Goal: Task Accomplishment & Management: Use online tool/utility

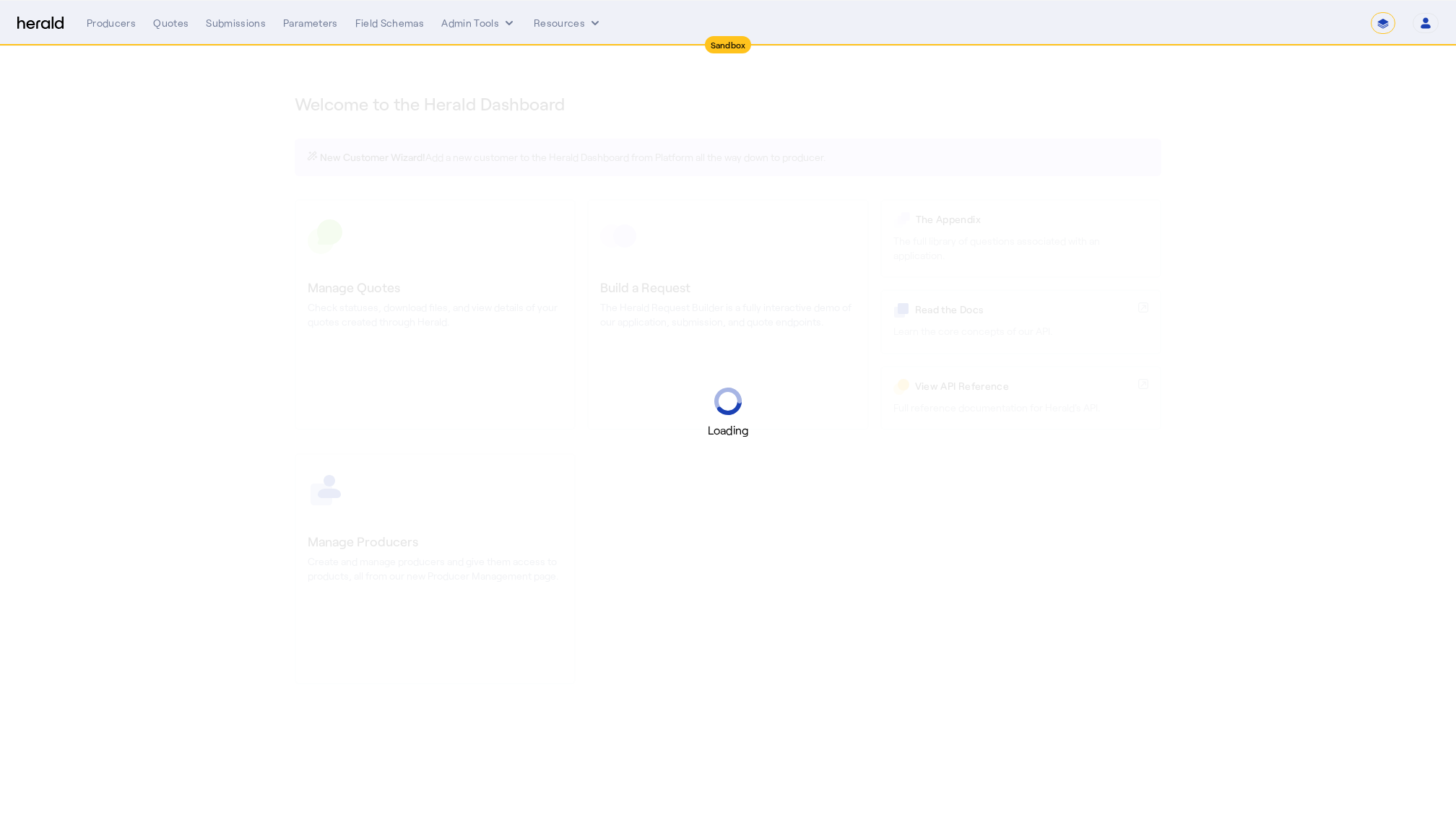
select select "*******"
select select "pfm_2v8p_herald_api"
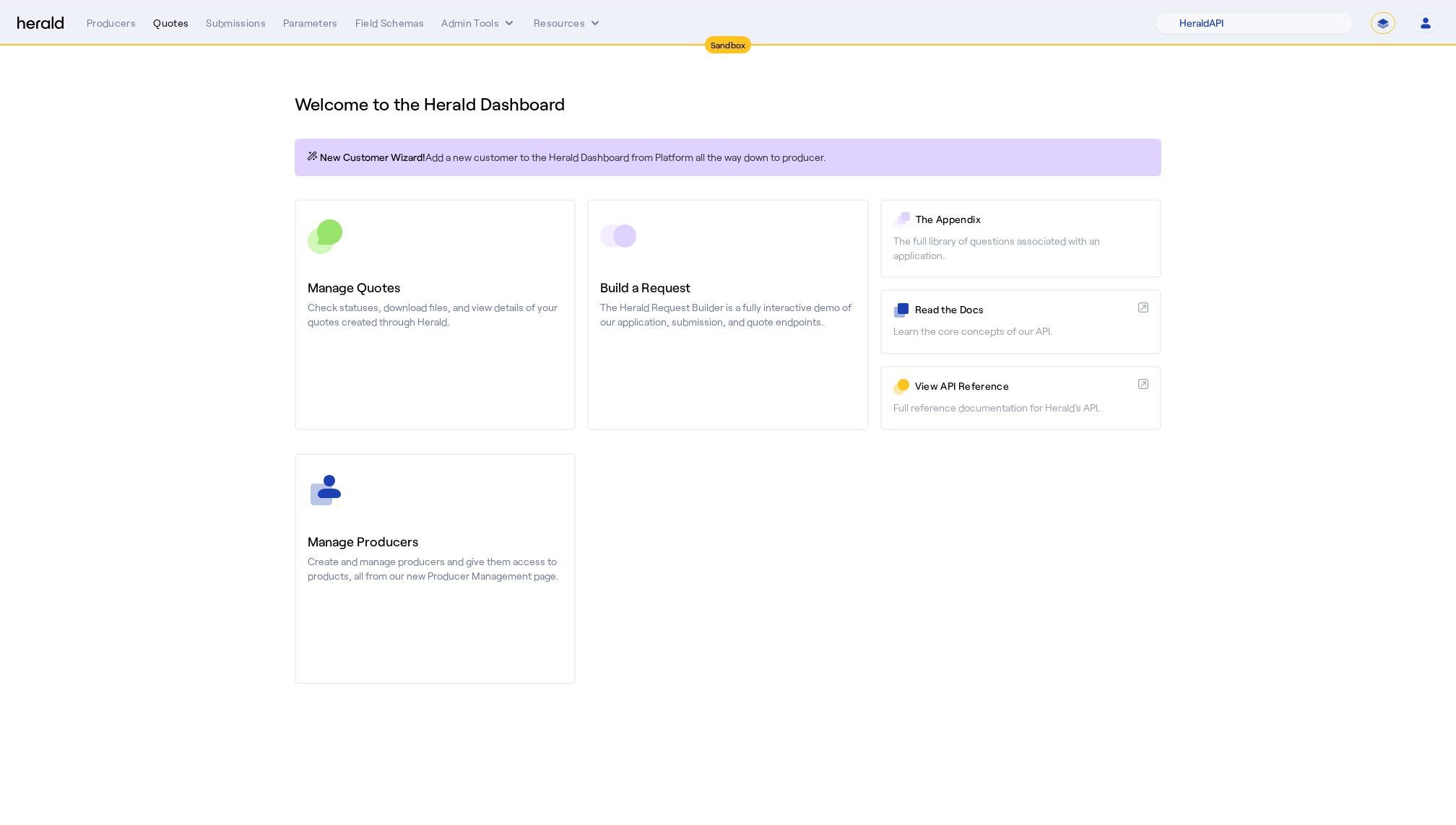
click at [168, 16] on div "Quotes" at bounding box center [170, 23] width 35 height 14
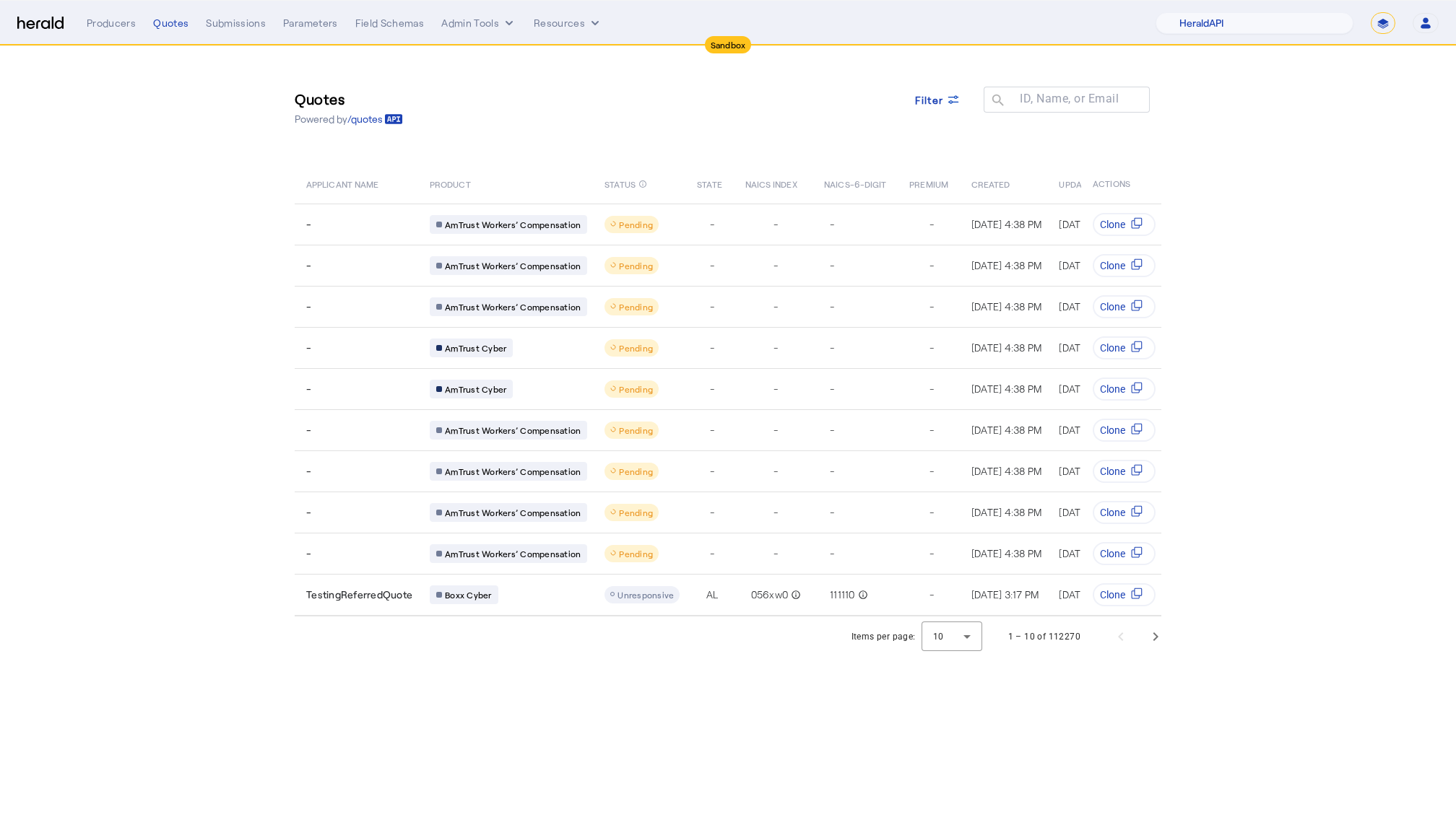
click at [46, 30] on div "Menu Producers Quotes Submissions Parameters Field Schemas Admin Tools Resource…" at bounding box center [728, 23] width 1421 height 22
click at [466, 33] on div "Producers Quotes Submissions Parameters Field Schemas Admin Tools Resources 1Fo…" at bounding box center [763, 23] width 1352 height 22
click at [476, 17] on button "Admin Tools" at bounding box center [479, 23] width 75 height 14
click at [499, 117] on span "Run Tests" at bounding box center [504, 123] width 106 height 17
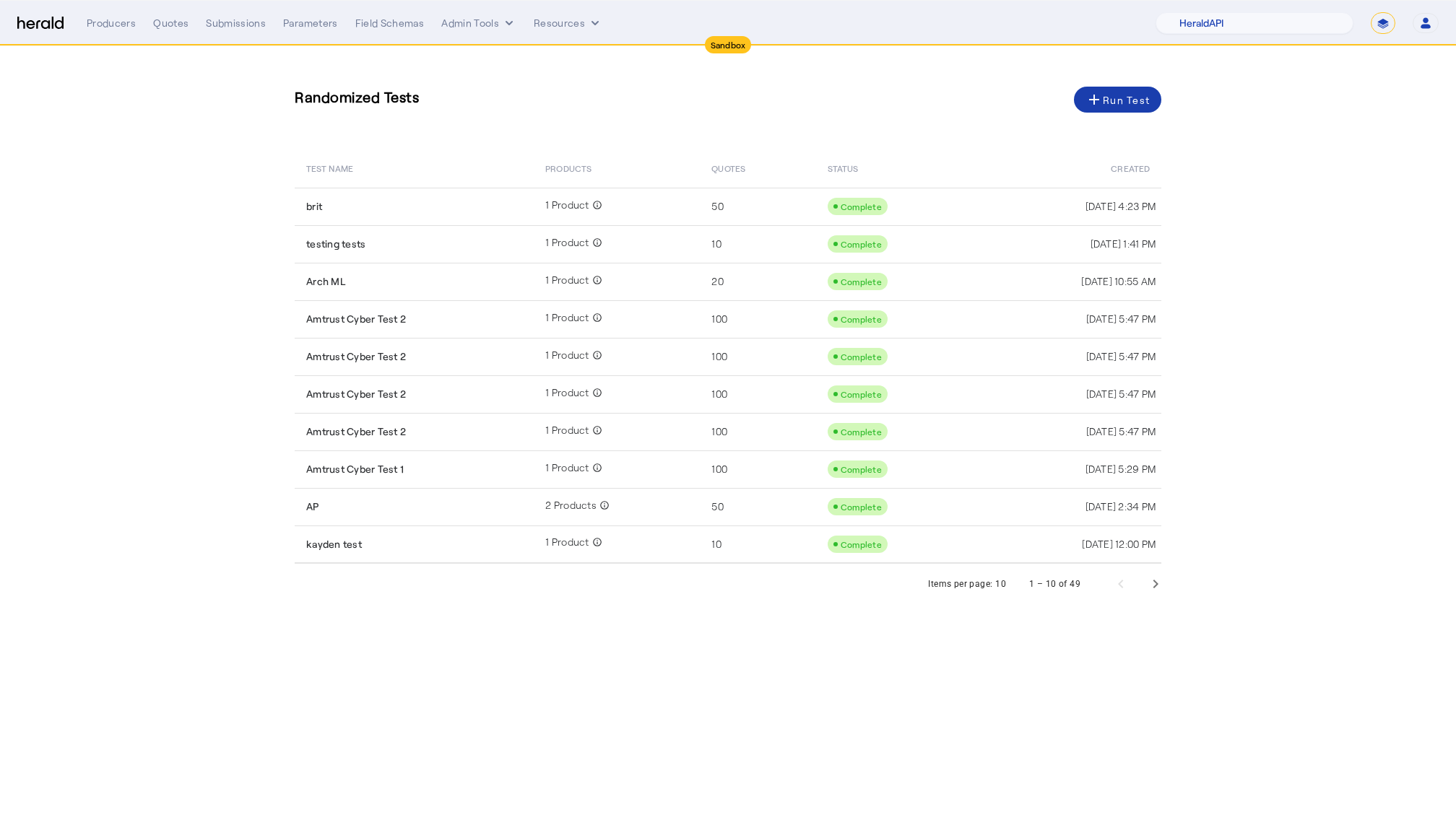
click at [1142, 98] on div "add Run Test" at bounding box center [1117, 100] width 64 height 17
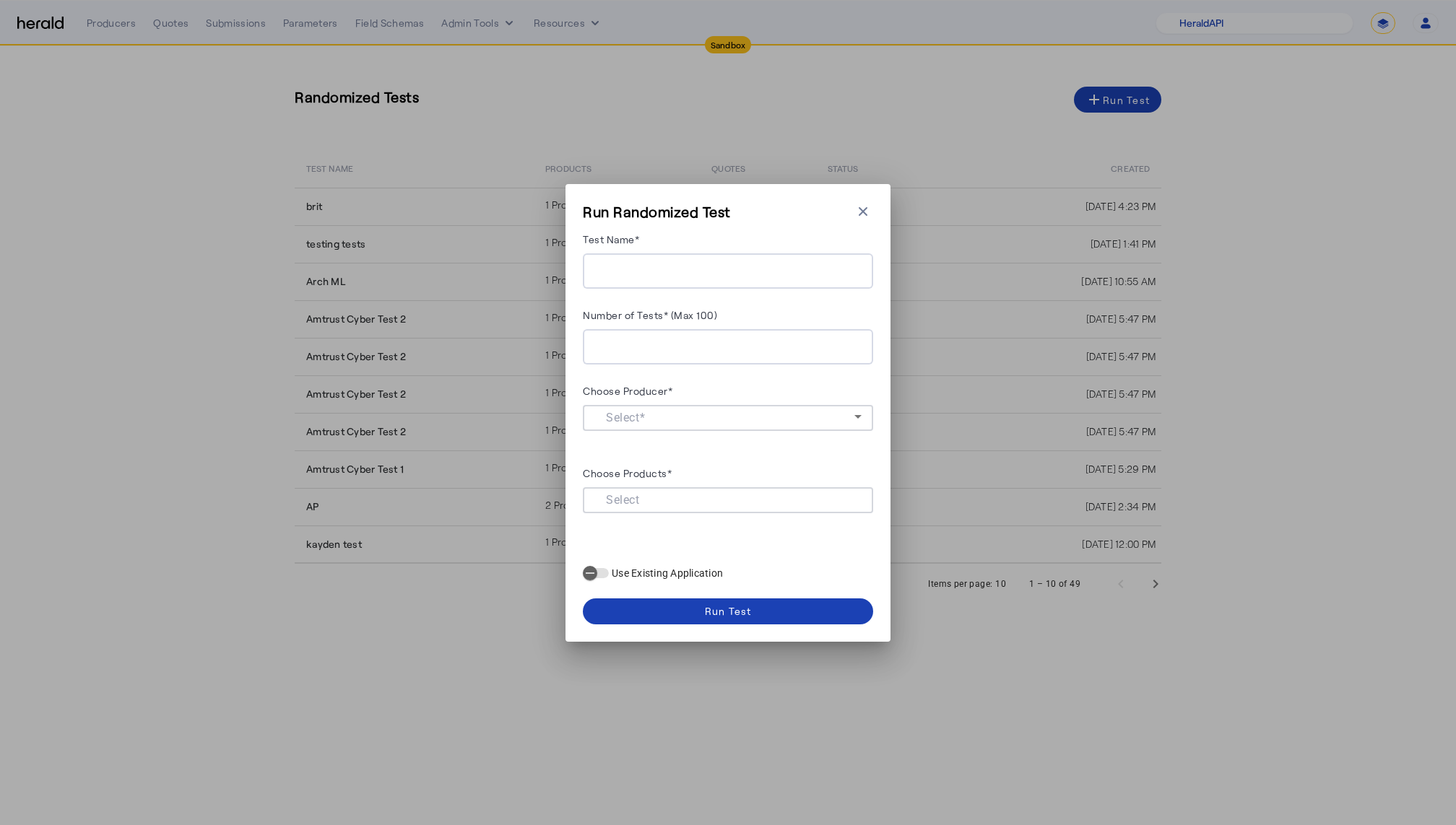
click at [665, 276] on input "Test Name*" at bounding box center [728, 271] width 267 height 17
type input "***"
click at [663, 347] on input "Number of Tests* (Max 100)" at bounding box center [728, 347] width 267 height 17
type input "*"
type input "**"
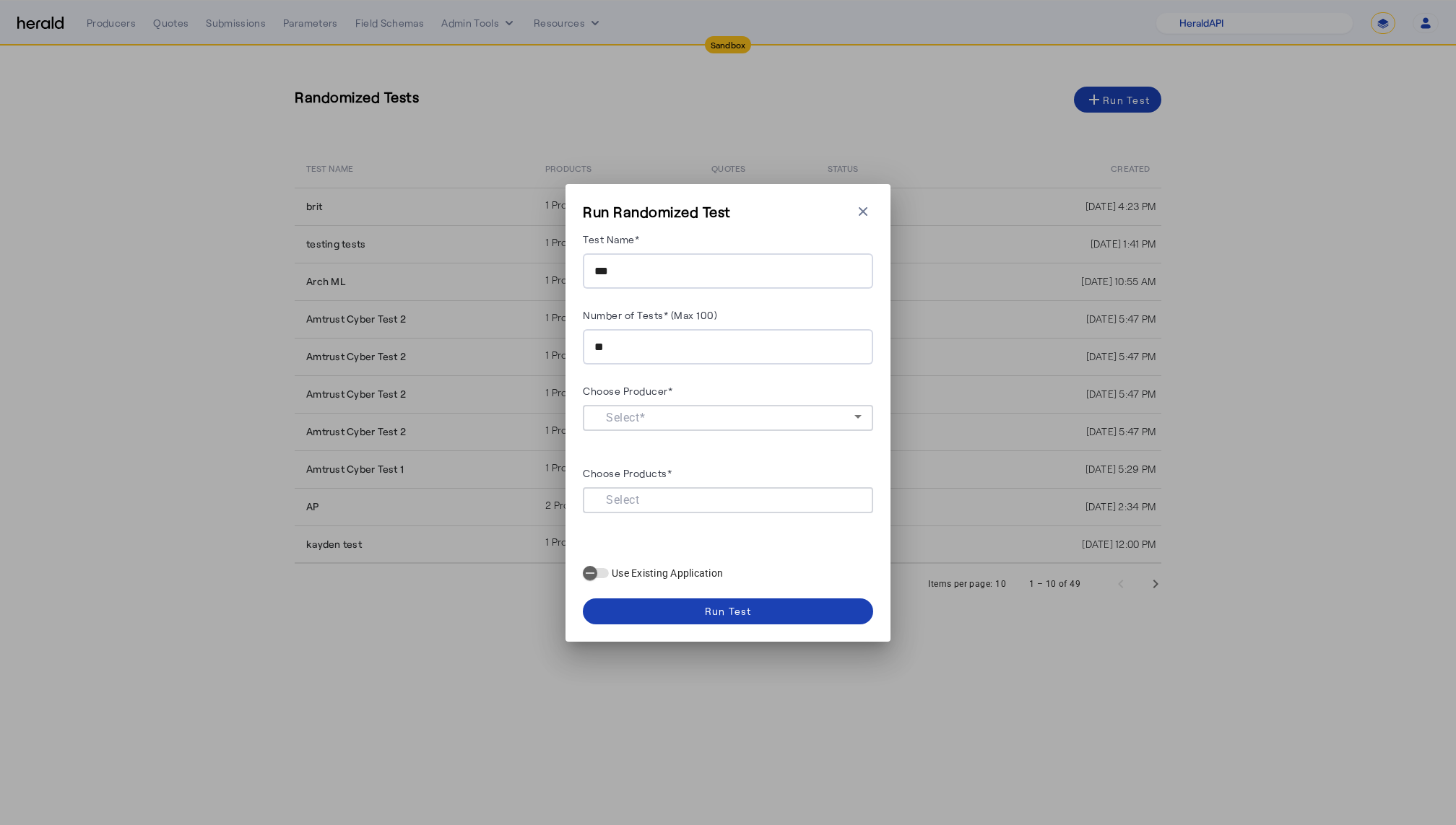
click at [690, 424] on div at bounding box center [728, 426] width 267 height 41
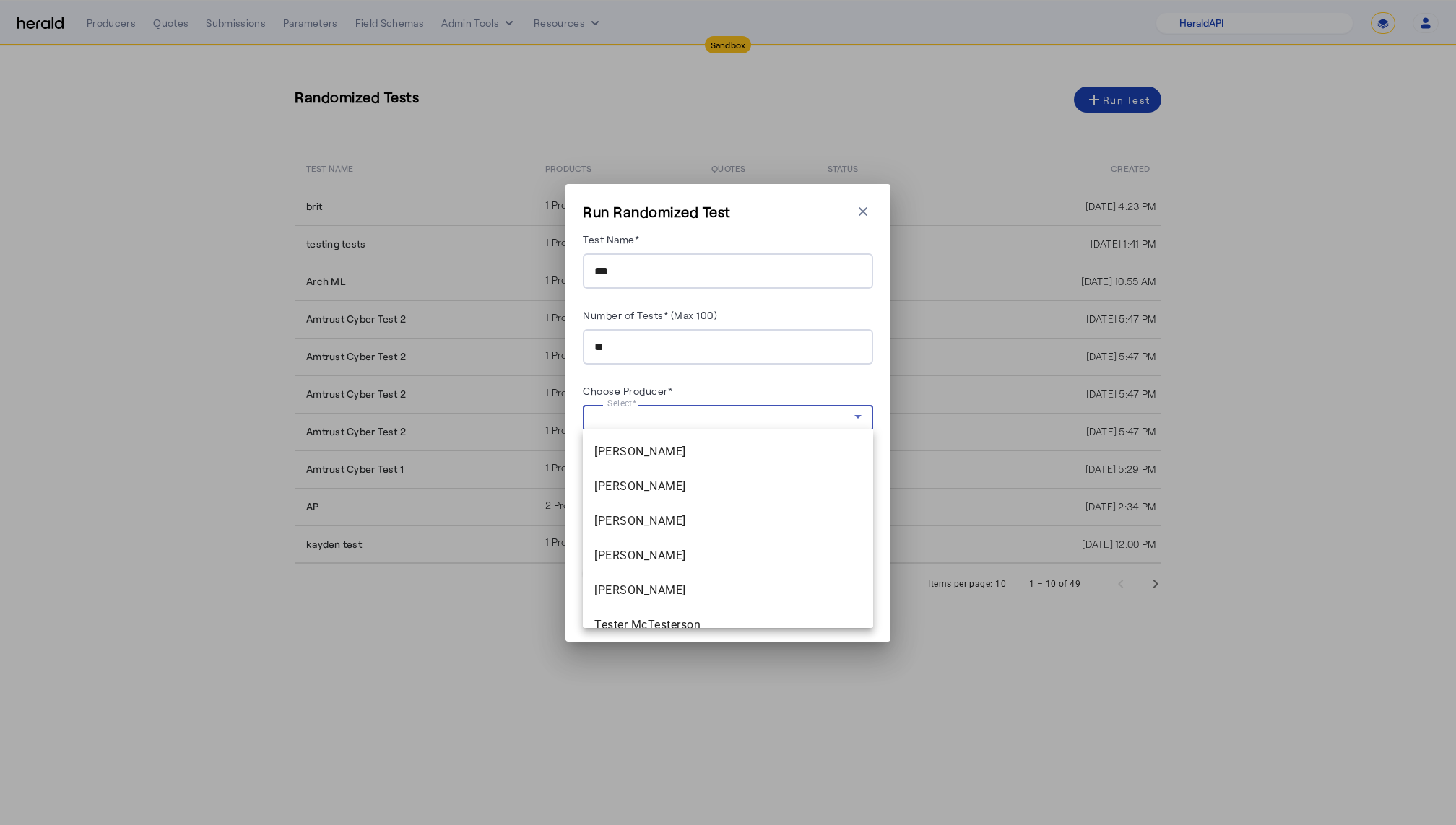
scroll to position [263, 0]
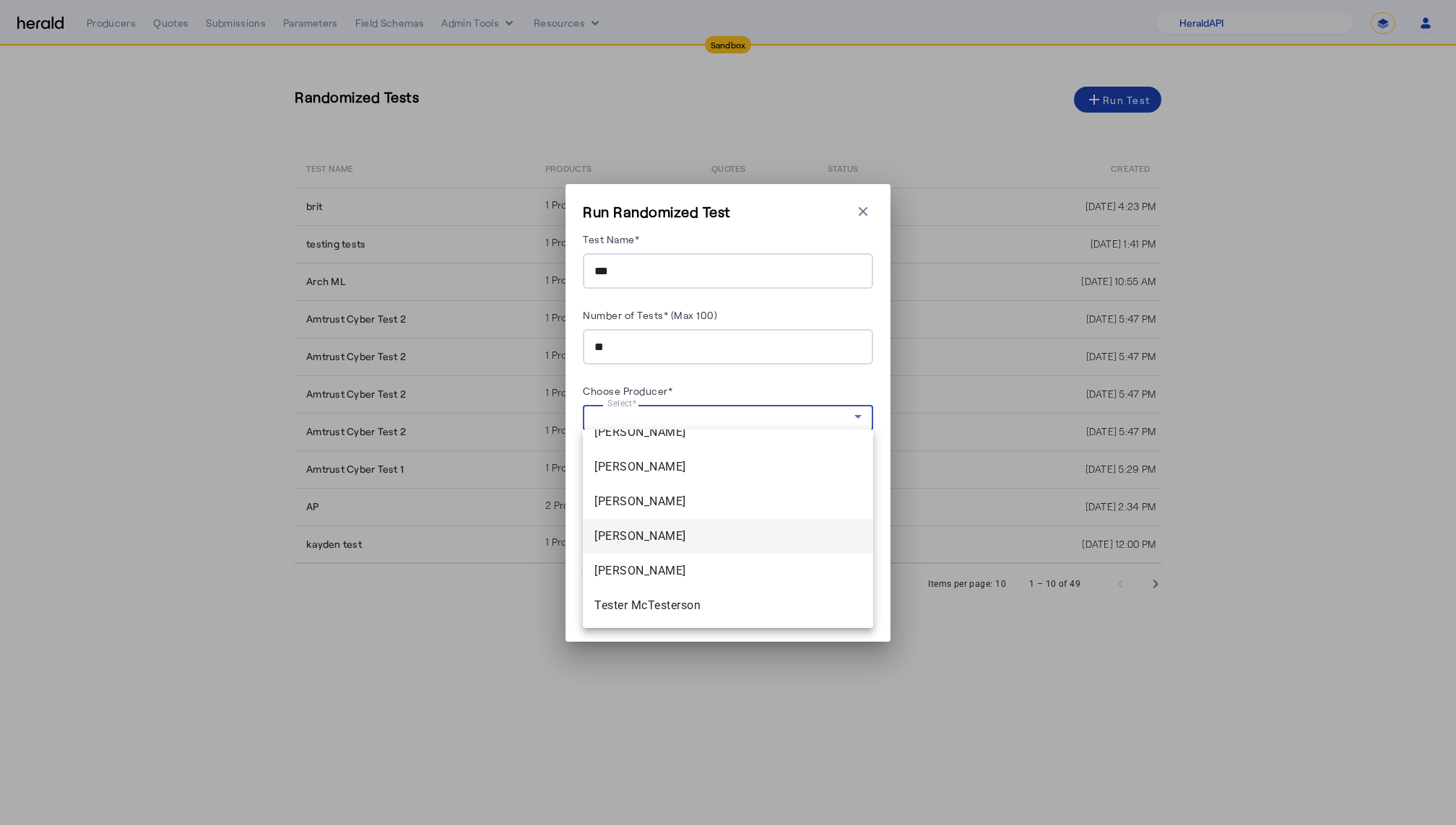
click at [652, 535] on span "[PERSON_NAME]" at bounding box center [728, 536] width 267 height 17
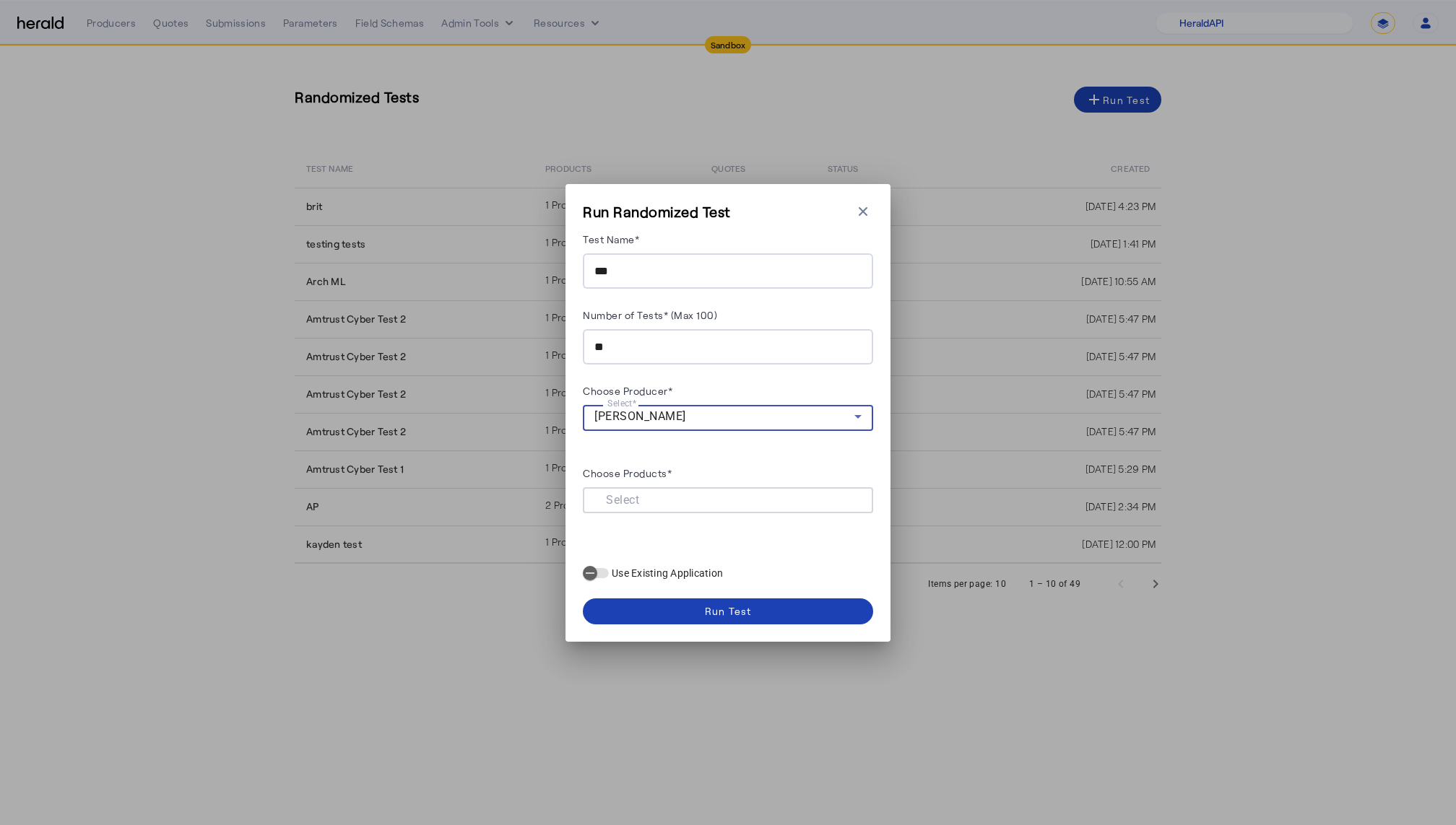
click at [683, 497] on input "Choose Products*" at bounding box center [725, 499] width 261 height 17
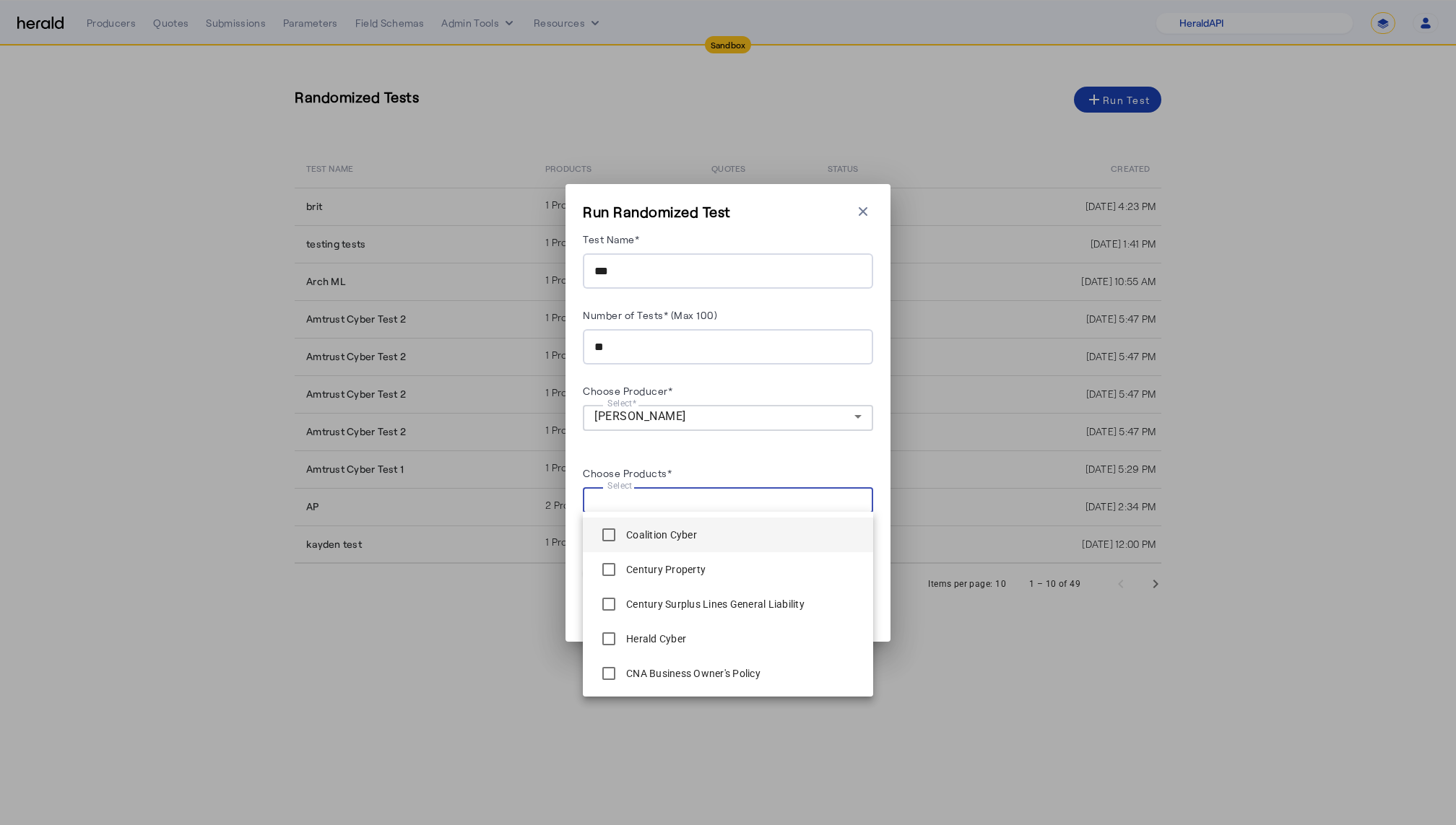
click at [678, 535] on label "Coalition Cyber" at bounding box center [660, 535] width 74 height 14
click at [674, 559] on div "Century Property" at bounding box center [650, 570] width 111 height 29
click at [655, 569] on label "Coalition Management Liability" at bounding box center [697, 567] width 148 height 14
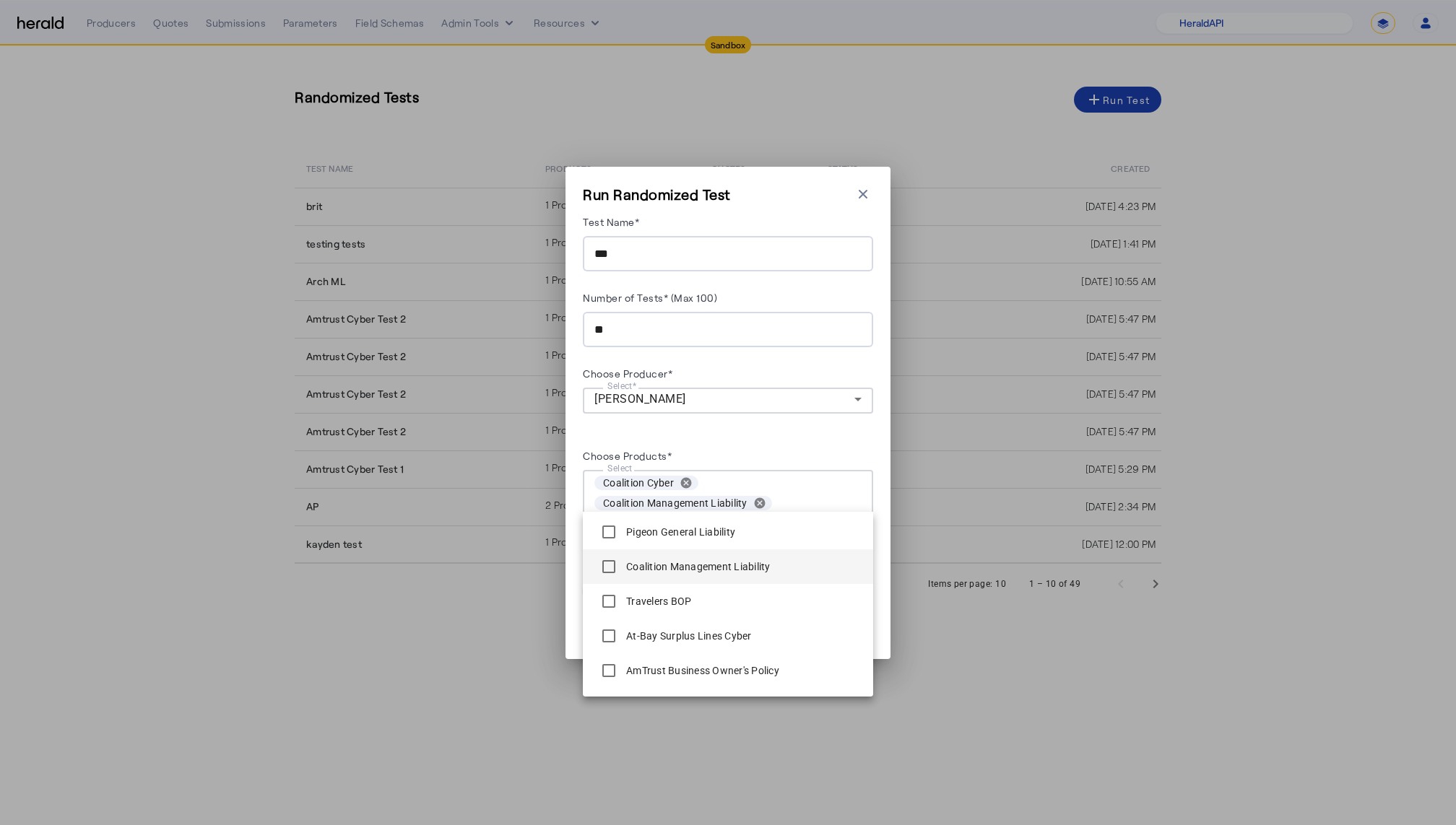
click at [654, 569] on label "Coalition Management Liability" at bounding box center [697, 567] width 148 height 14
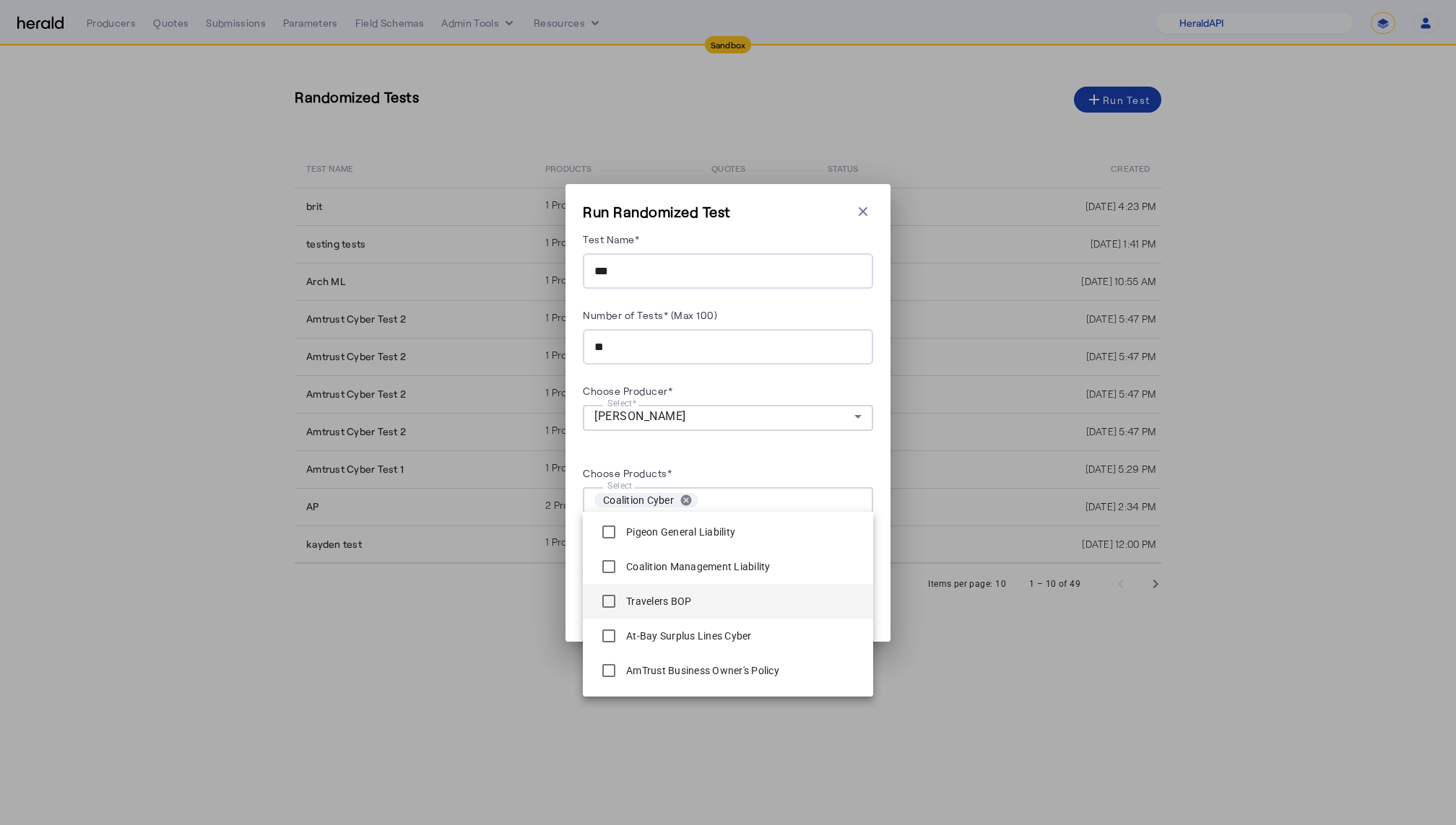
click at [644, 594] on label "Travelers BOP" at bounding box center [657, 601] width 68 height 14
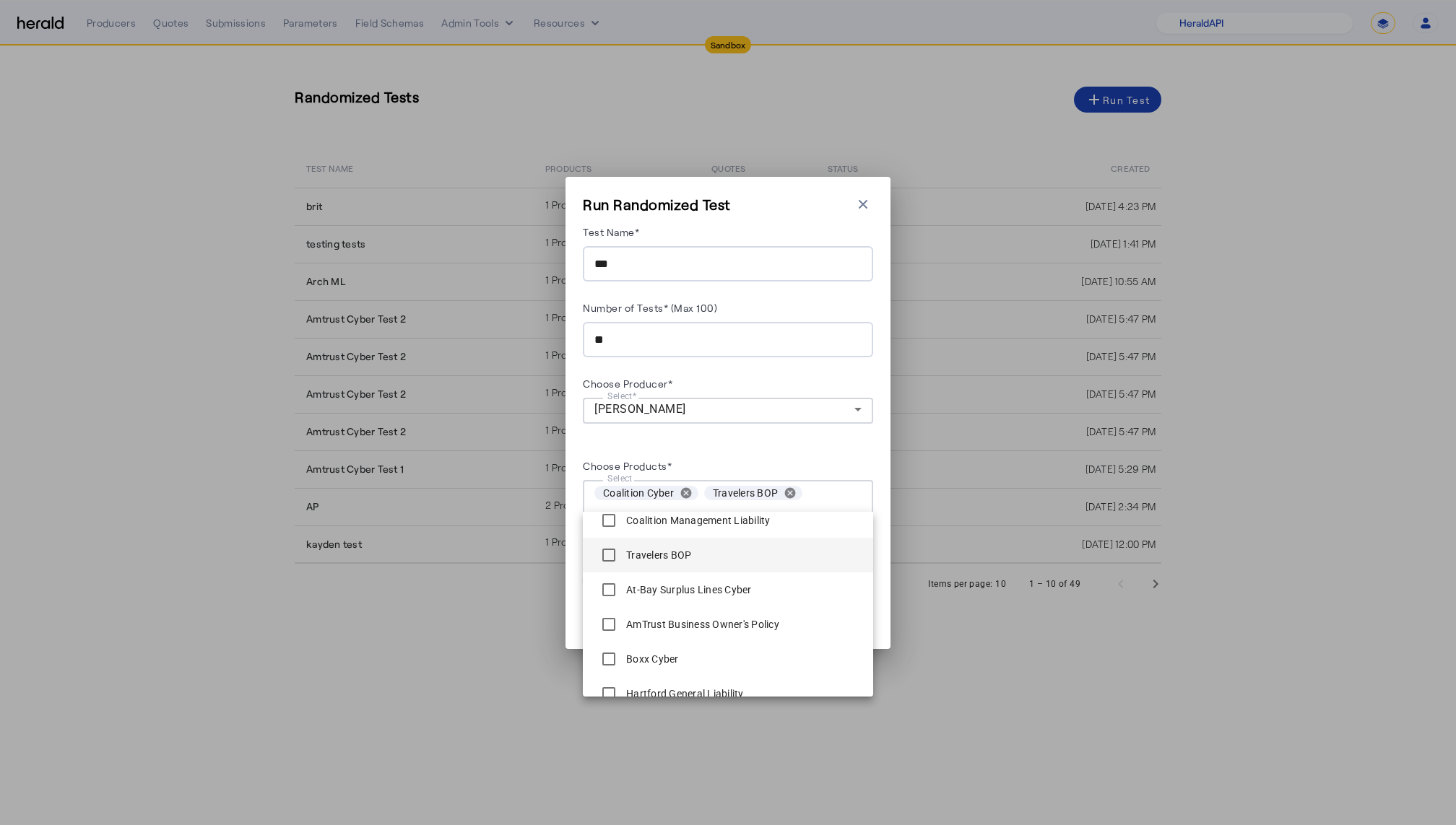
click at [649, 547] on div "Travelers BOP" at bounding box center [643, 555] width 97 height 29
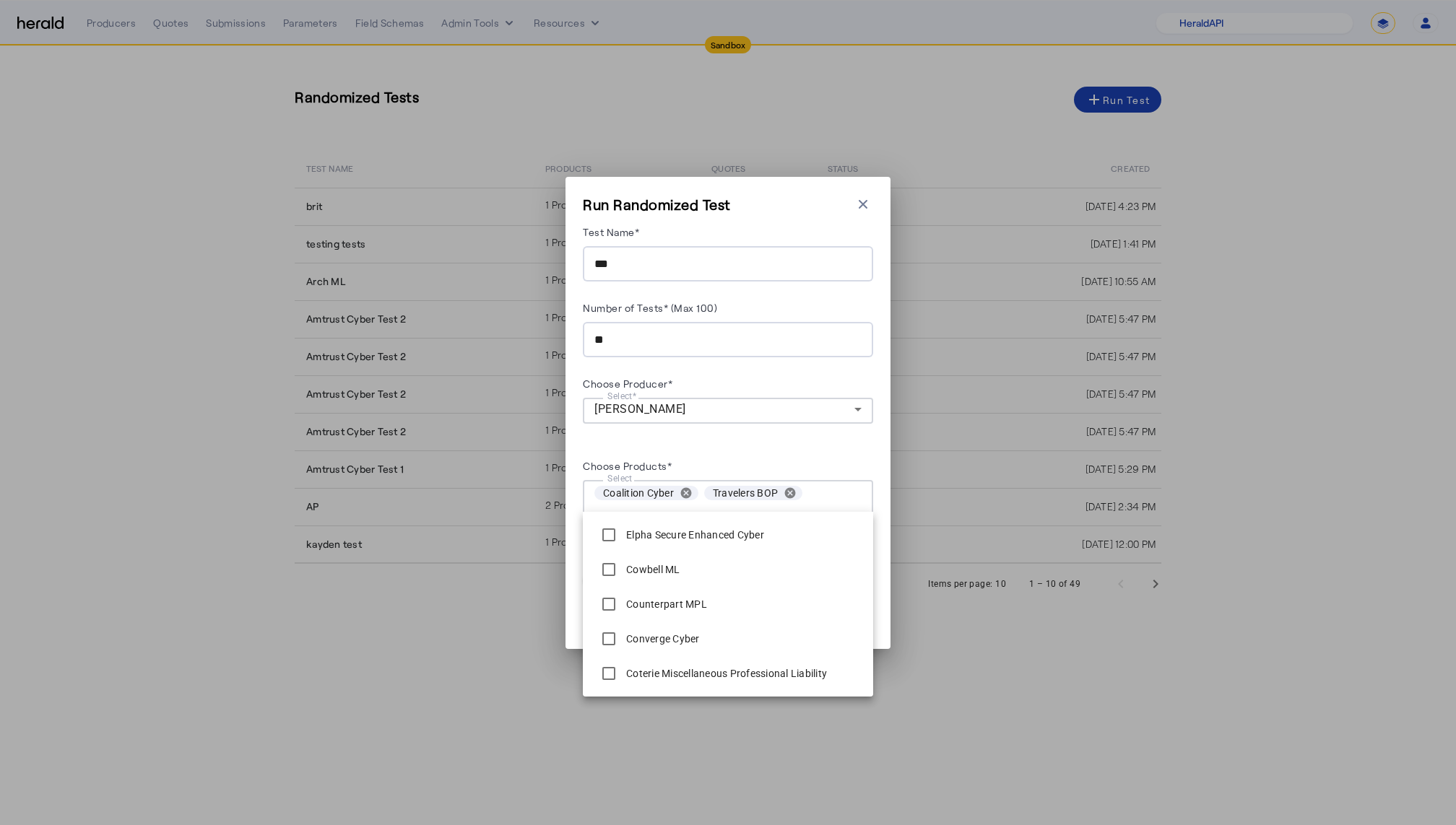
scroll to position [721, 0]
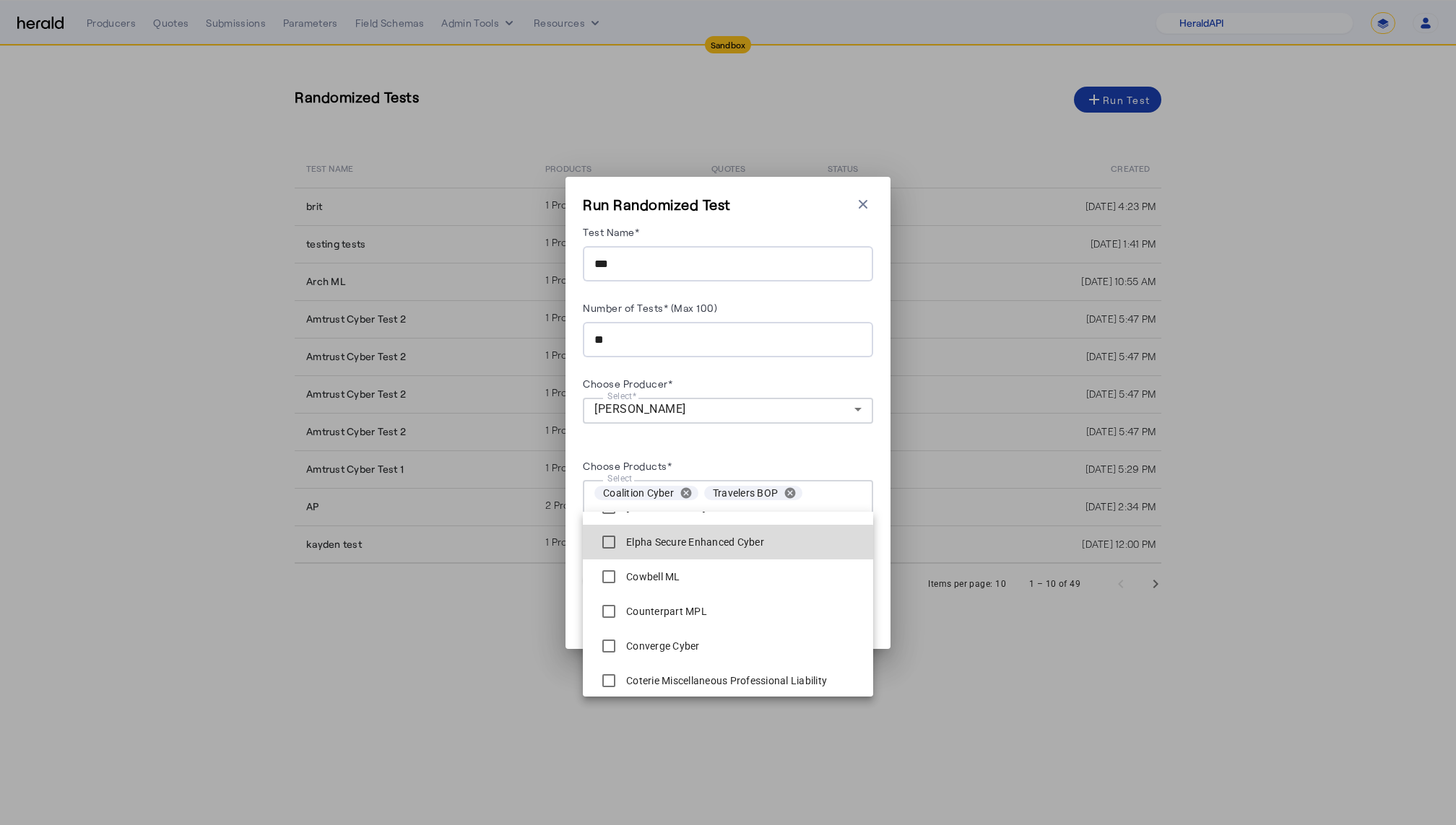
click at [655, 543] on label "Elpha Secure Enhanced Cyber" at bounding box center [694, 542] width 141 height 14
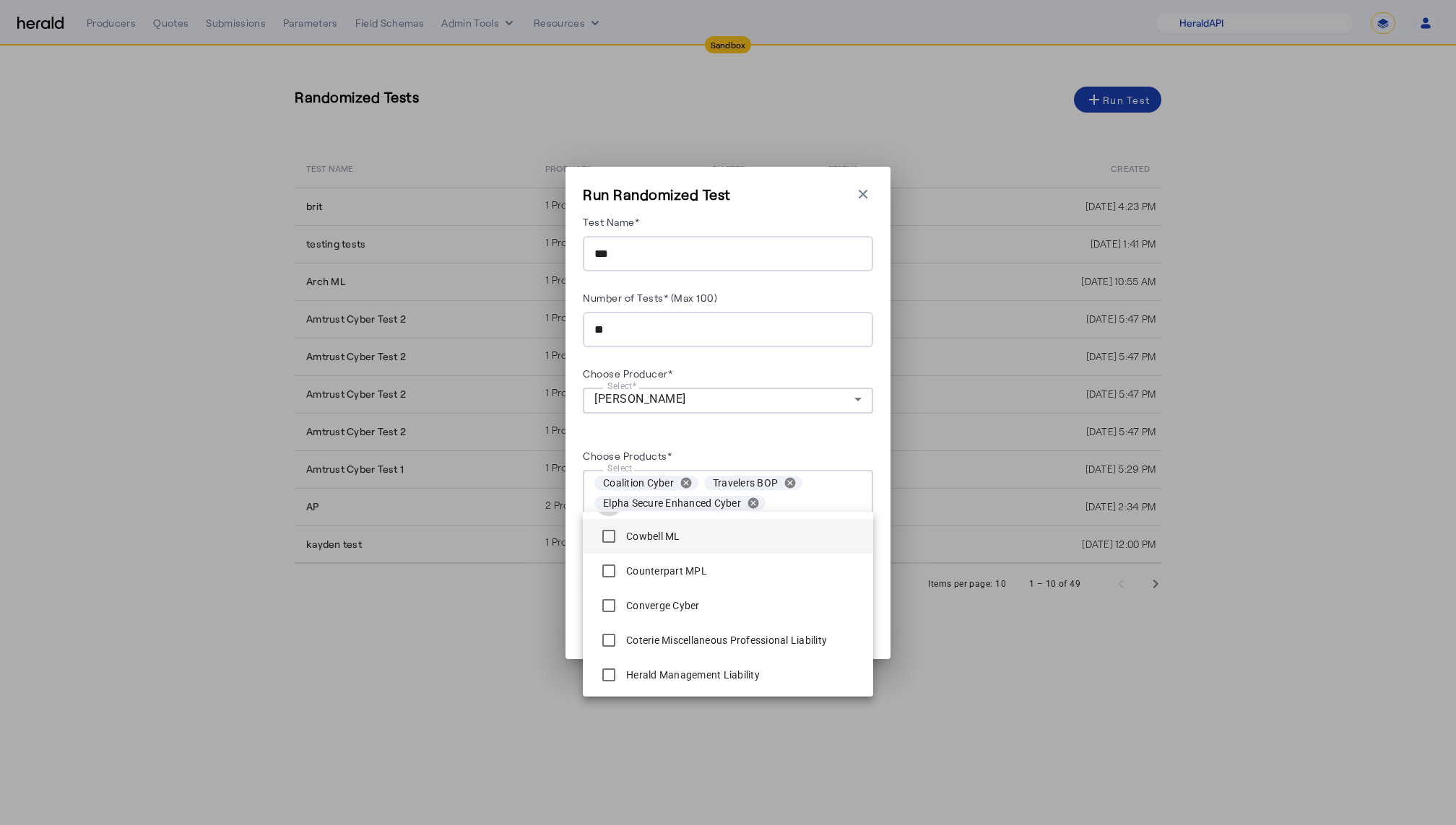
scroll to position [766, 0]
click at [649, 592] on div "Converge Cyber" at bounding box center [647, 601] width 106 height 29
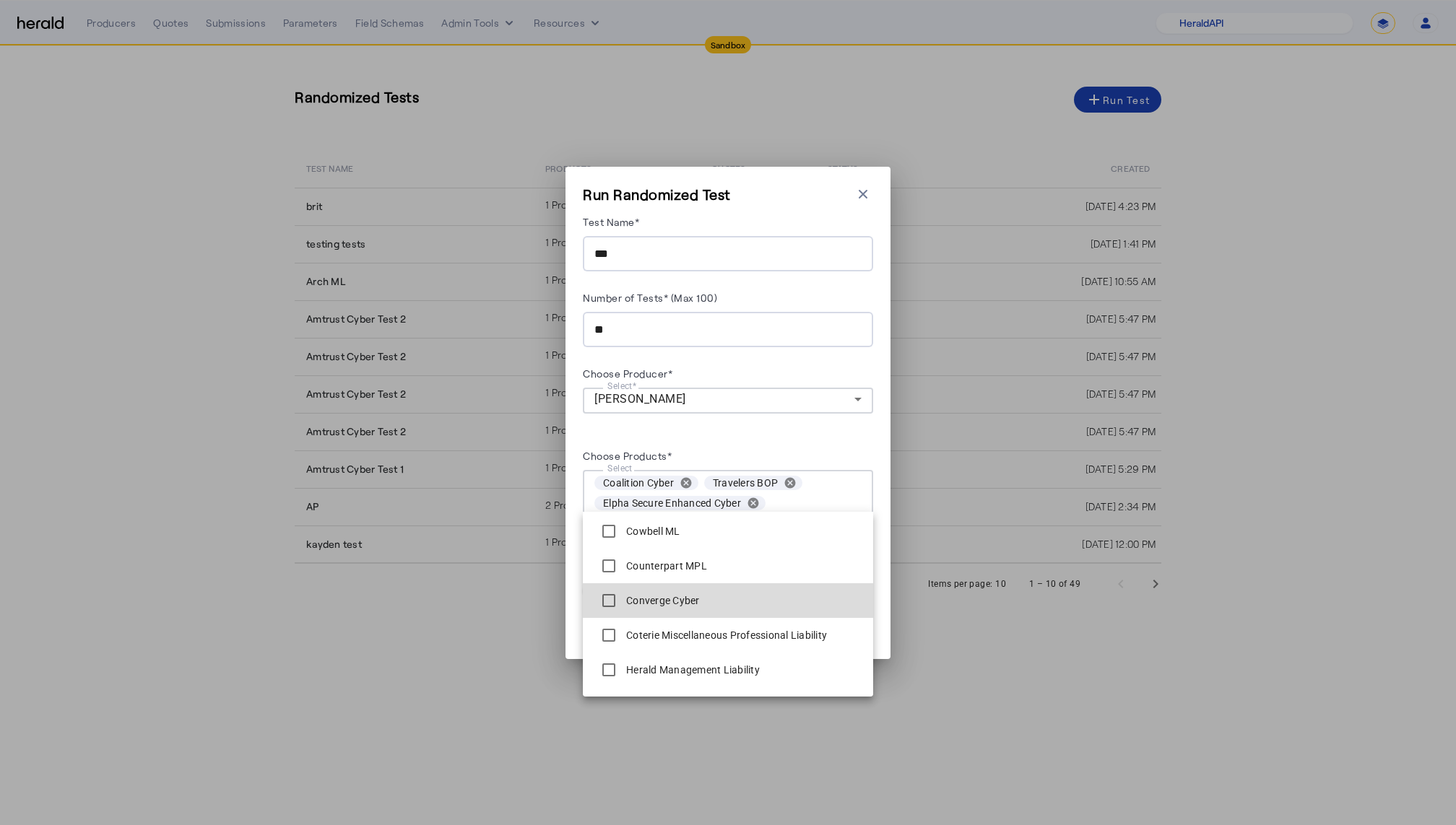
click at [640, 593] on label "Converge Cyber" at bounding box center [662, 601] width 77 height 14
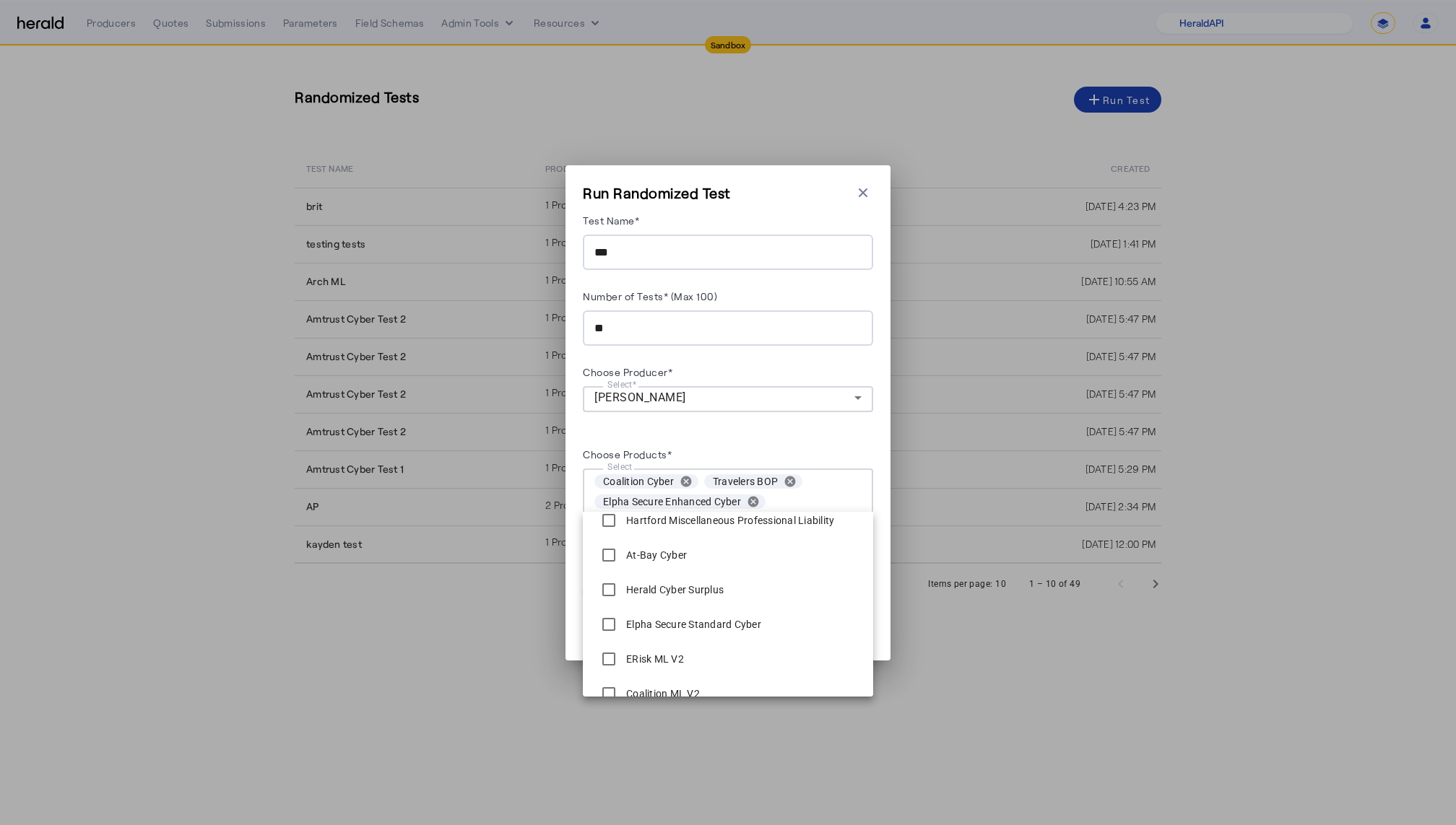
scroll to position [1202, 0]
click at [655, 545] on label "At-Bay Cyber" at bounding box center [655, 546] width 64 height 14
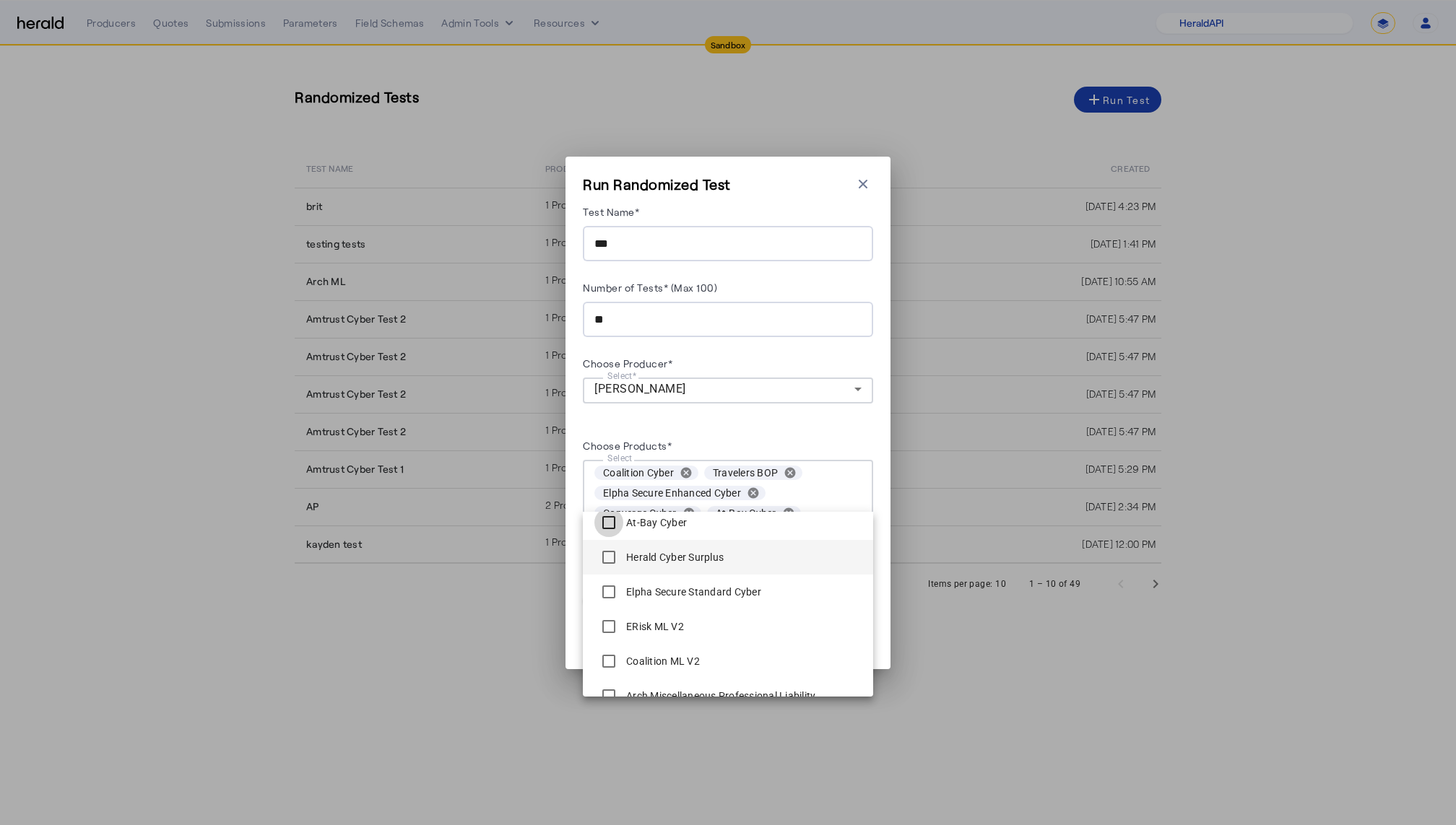
scroll to position [1243, 0]
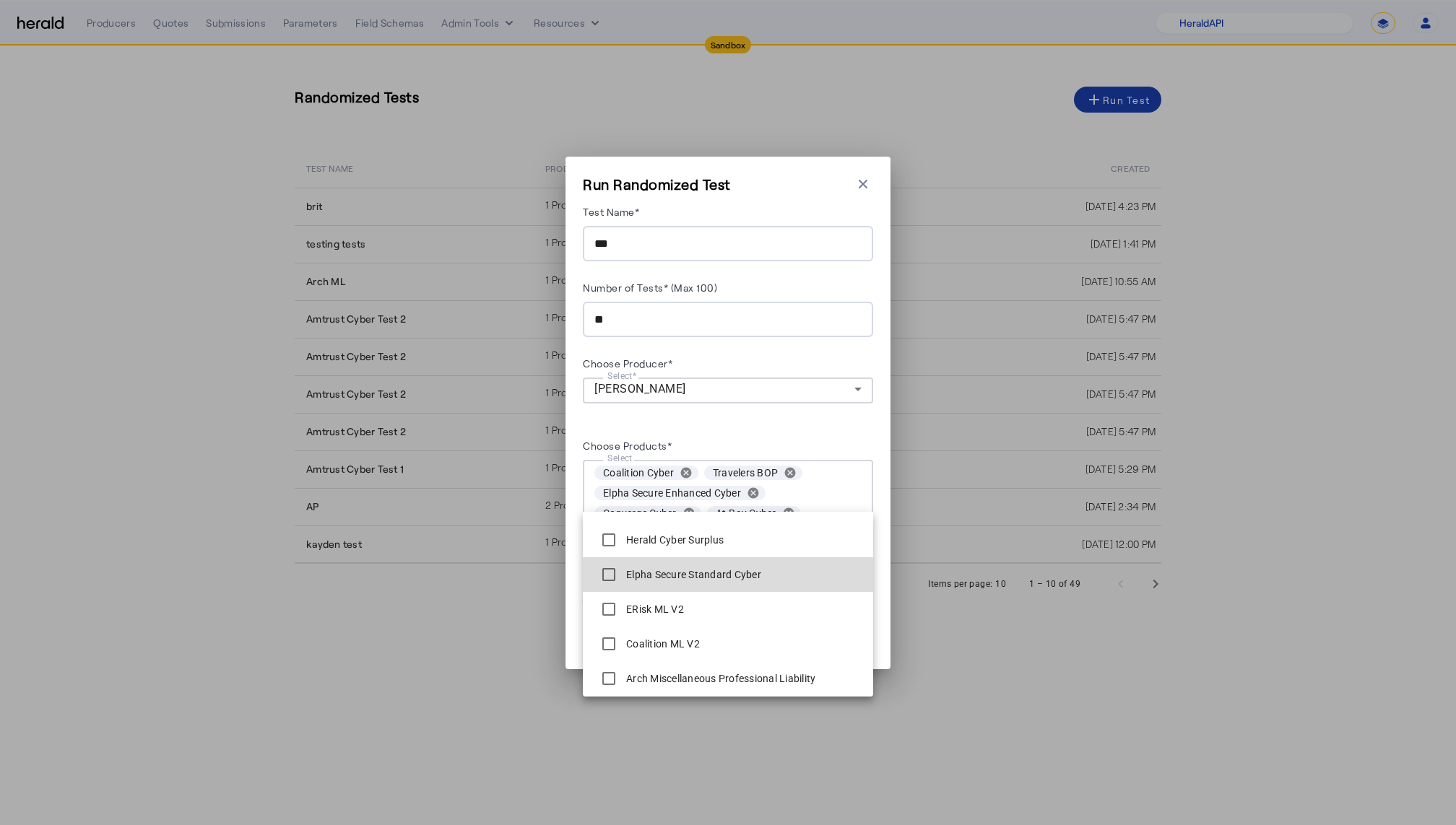
click at [652, 578] on label "Elpha Secure Standard Cyber" at bounding box center [692, 575] width 138 height 14
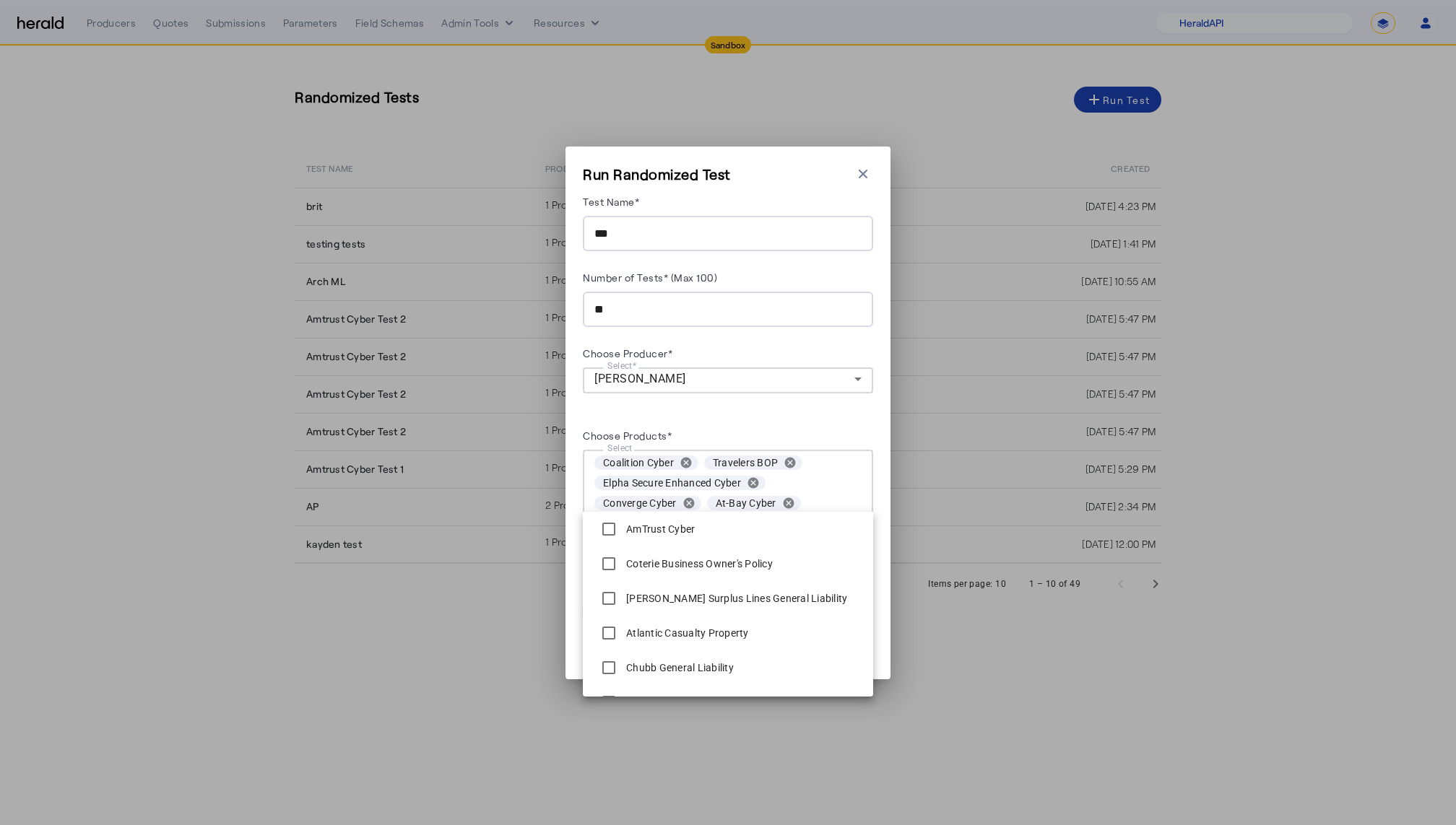
scroll to position [1462, 0]
click at [652, 530] on label "AmTrust Cyber" at bounding box center [659, 528] width 72 height 14
click at [723, 417] on form "Test Name* *** Number of Tests* (Max 100) ** Choose Producer* Select Misty Adam…" at bounding box center [728, 405] width 290 height 429
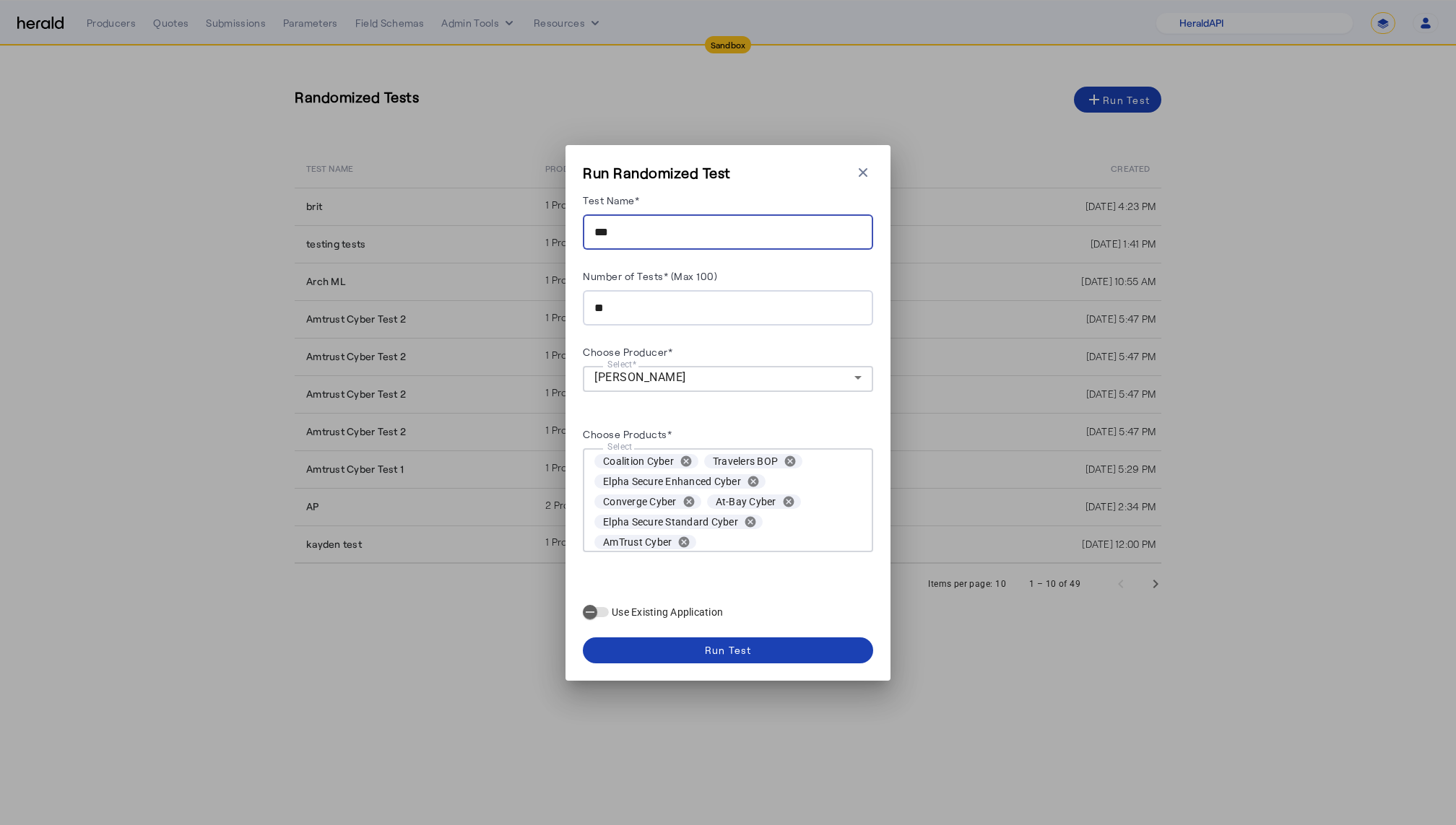
click at [670, 226] on input "***" at bounding box center [728, 232] width 267 height 17
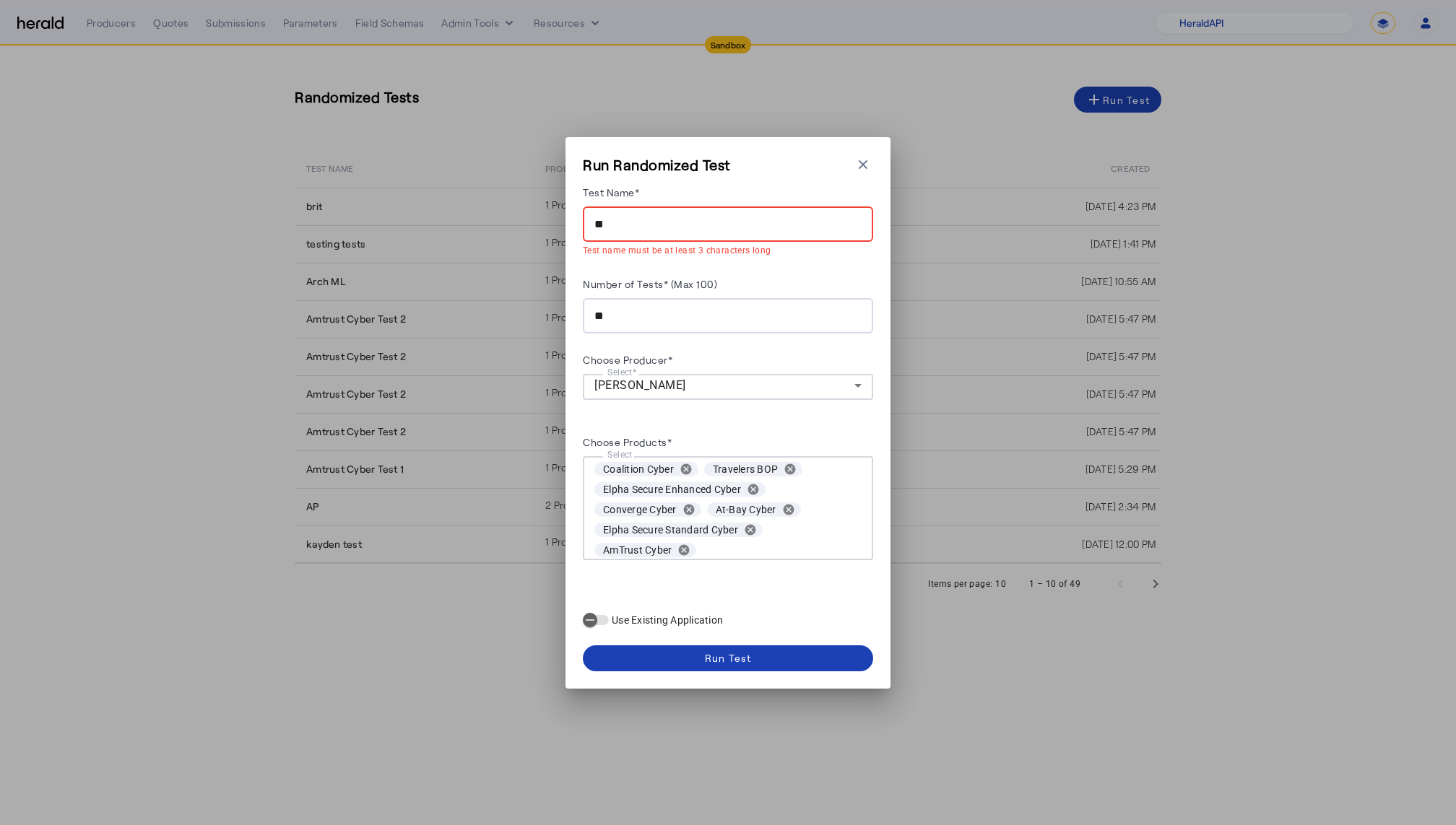
type input "*"
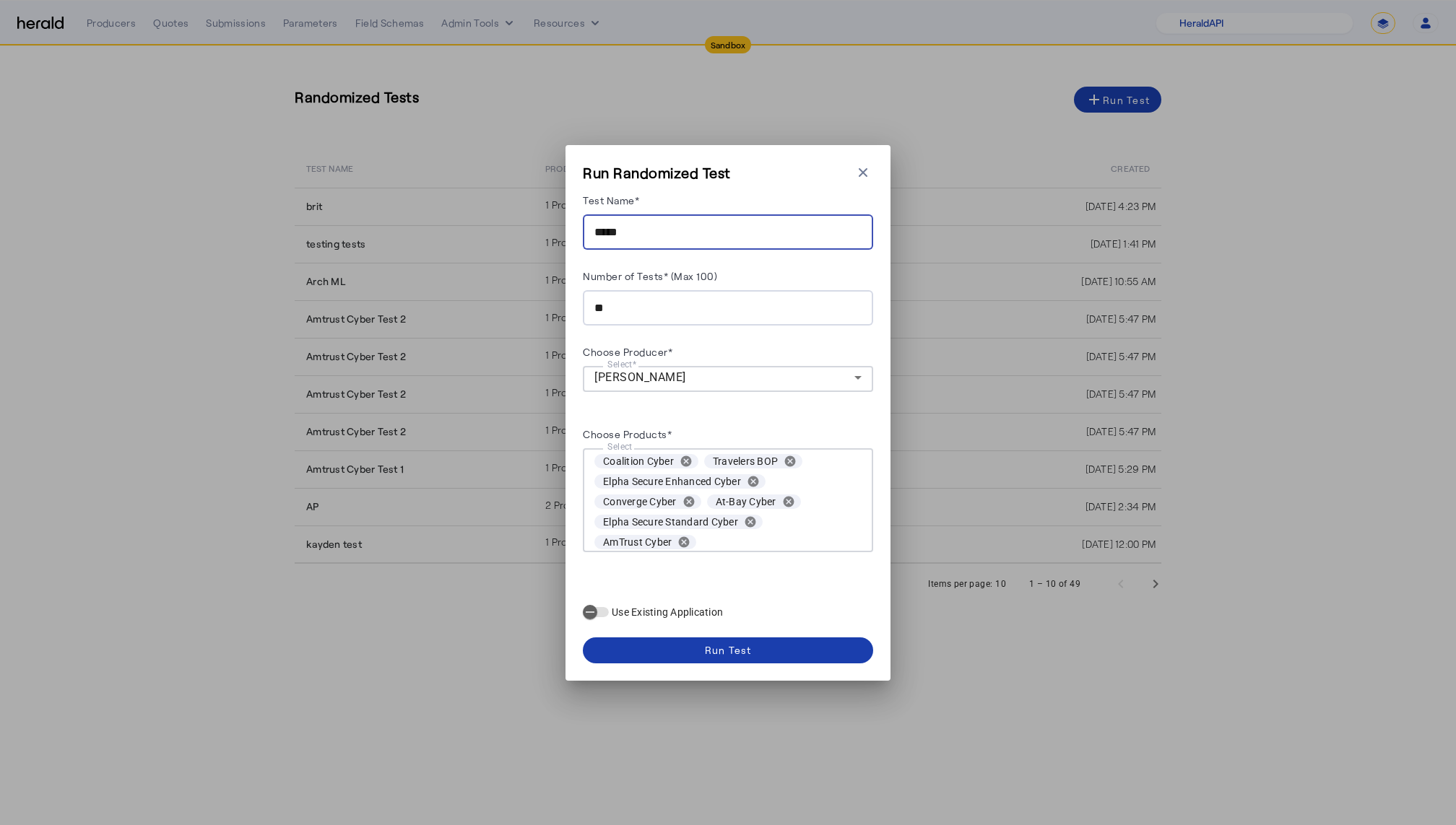
type input "*****"
click at [775, 643] on span at bounding box center [728, 651] width 290 height 35
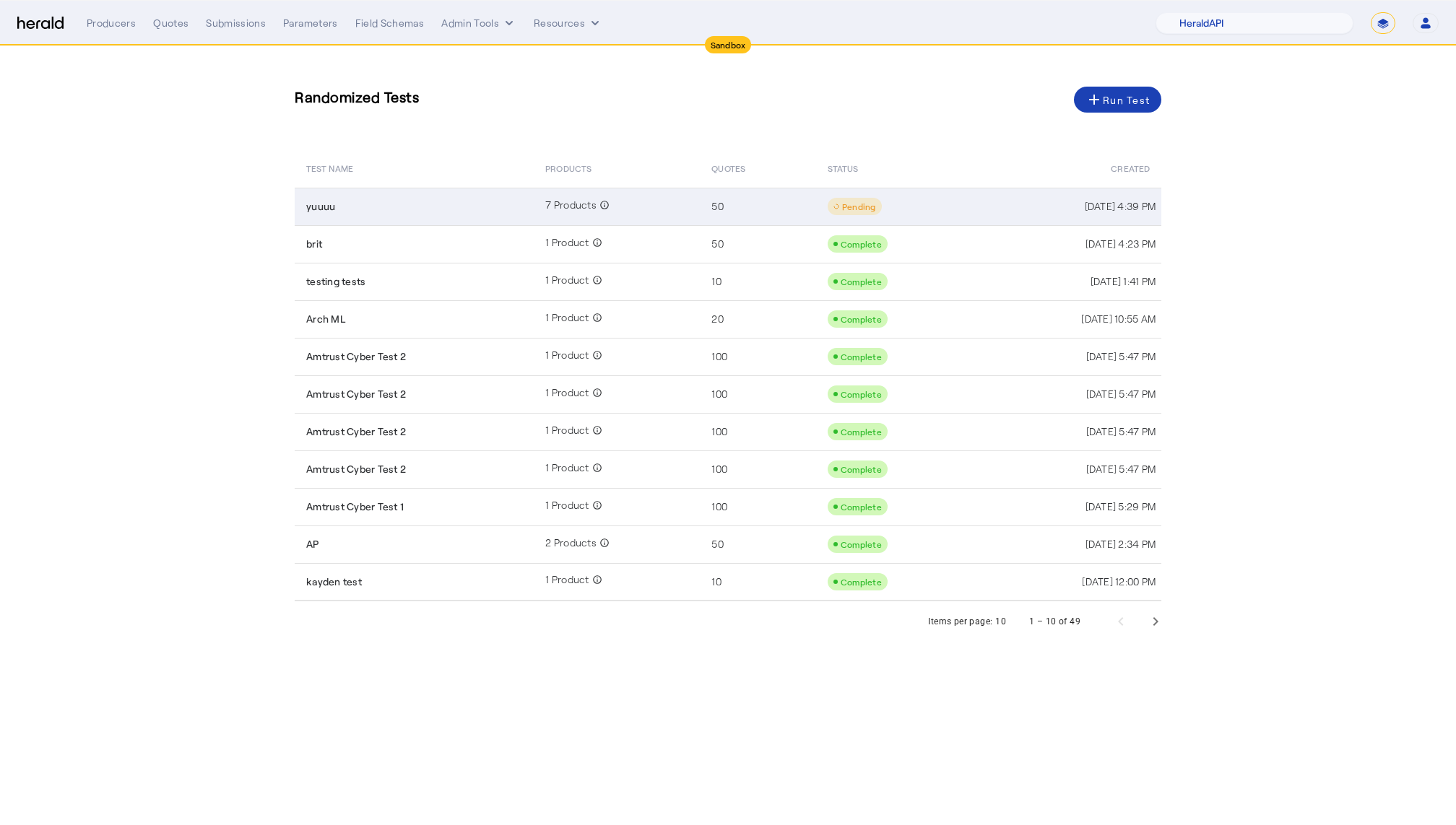
click at [990, 203] on div "Aug 21, 2025, 4:39 PM" at bounding box center [1071, 206] width 169 height 14
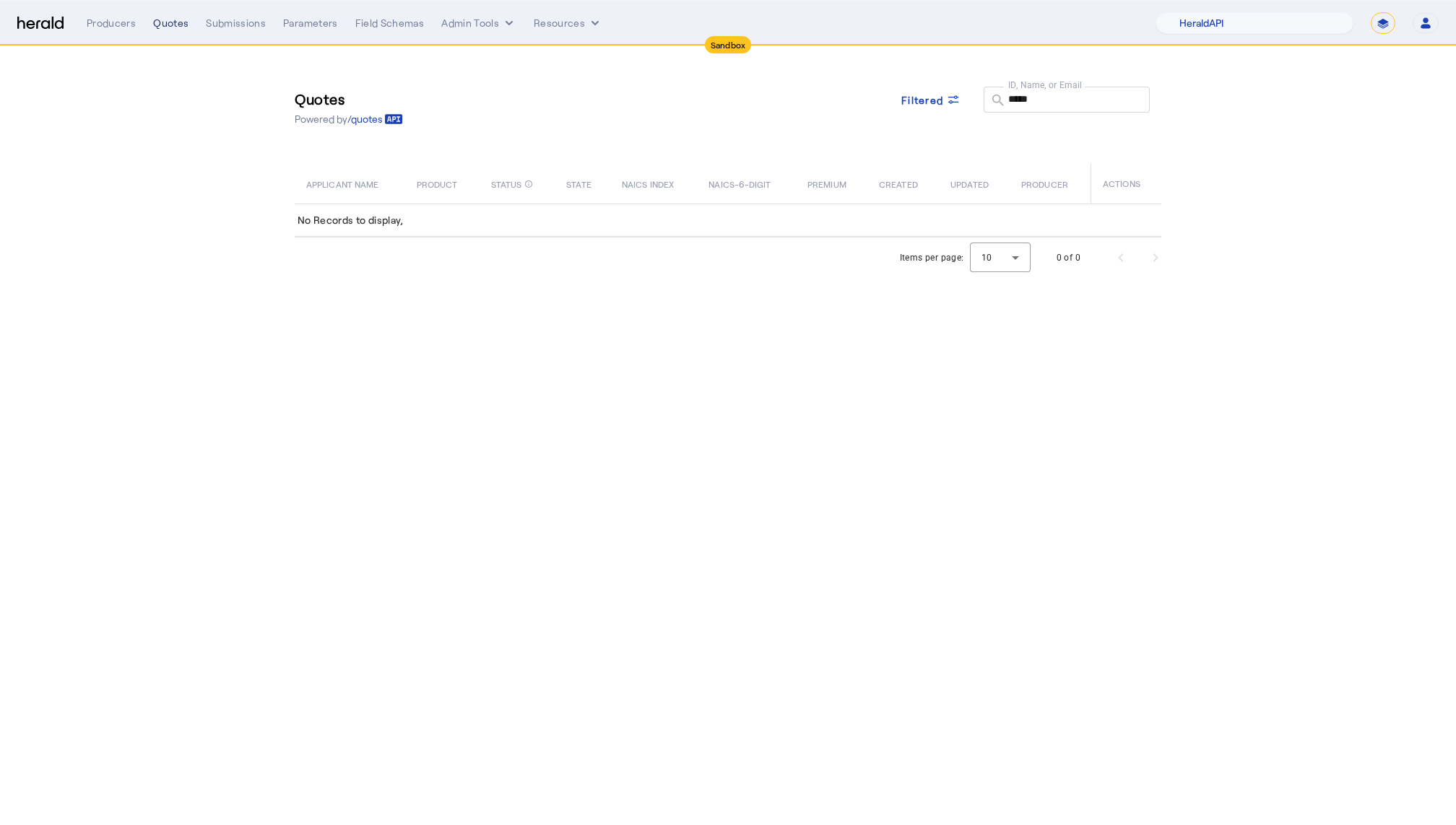
click at [177, 16] on div "Quotes" at bounding box center [170, 23] width 35 height 14
click at [172, 30] on div "Quotes" at bounding box center [170, 23] width 35 height 14
click at [283, 28] on div "Parameters" at bounding box center [311, 23] width 55 height 14
click at [256, 28] on div "Submissions" at bounding box center [235, 23] width 60 height 14
click at [159, 25] on div "Quotes" at bounding box center [170, 23] width 35 height 14
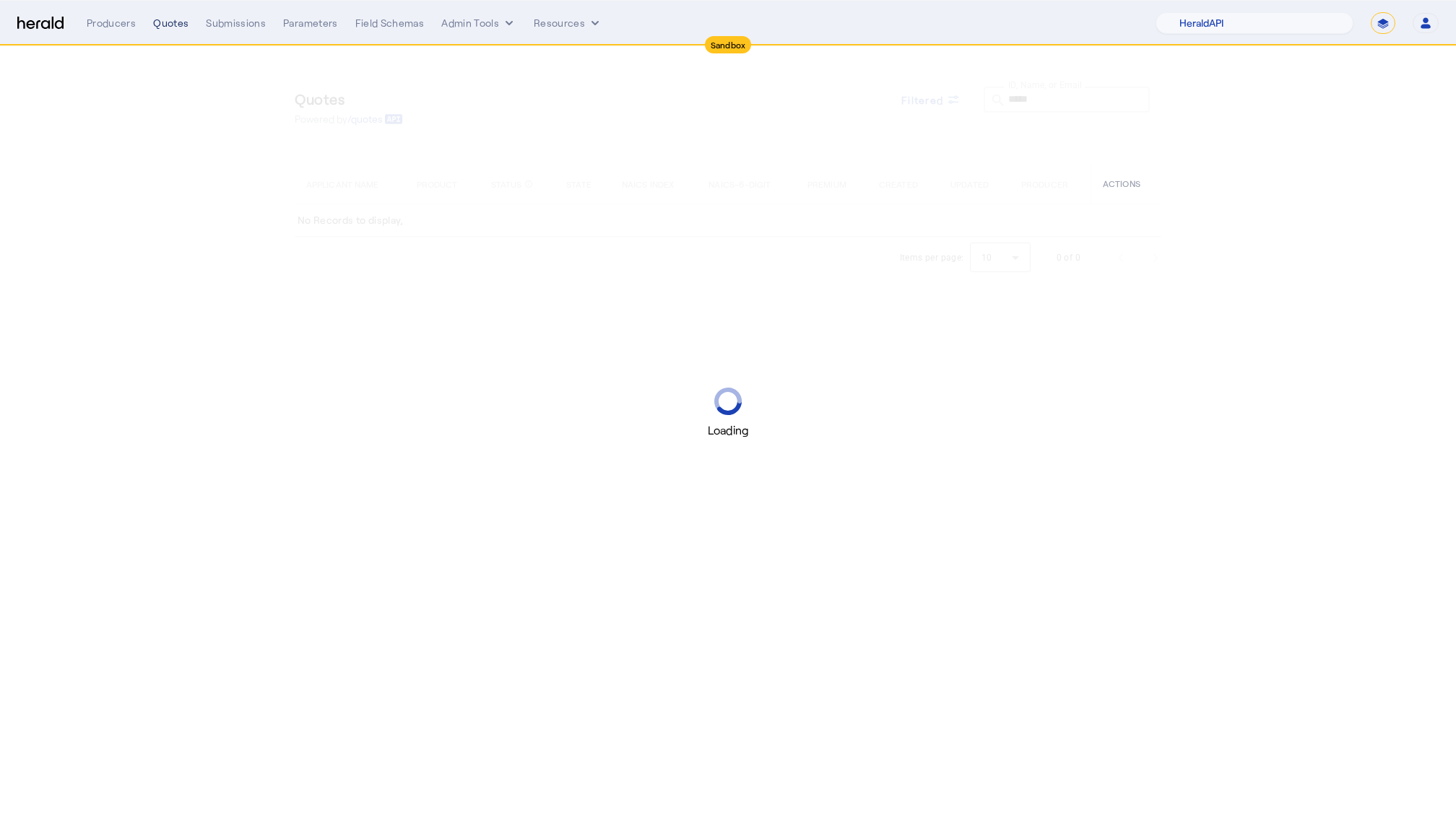
click at [159, 25] on div "Quotes" at bounding box center [170, 23] width 35 height 14
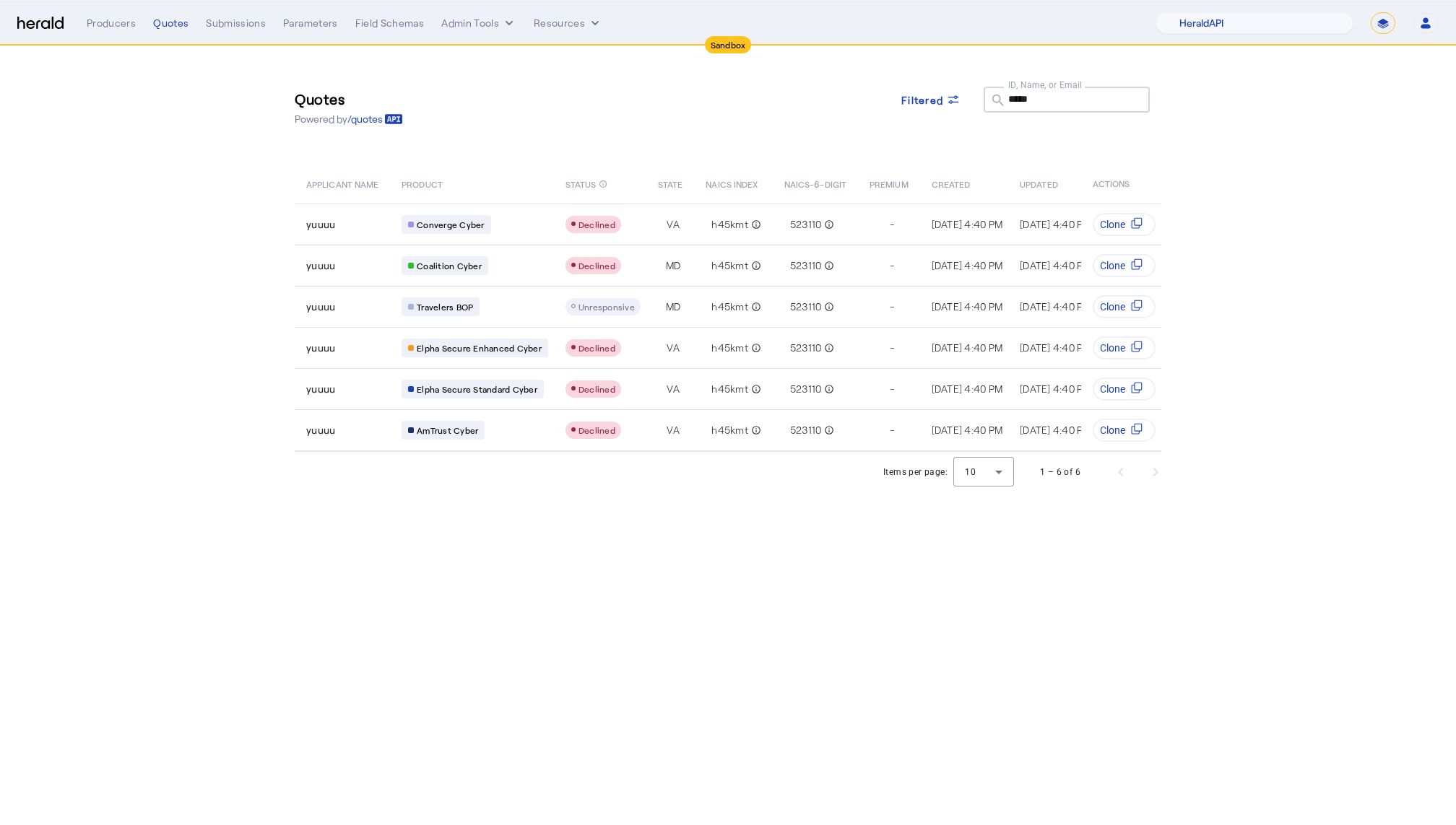
click at [1160, 473] on div "1 – 6 of 6" at bounding box center [1098, 472] width 151 height 35
click at [1125, 473] on div "1 – 6 of 6" at bounding box center [1098, 472] width 151 height 35
click at [1161, 471] on div "1 – 6 of 6" at bounding box center [1098, 472] width 151 height 35
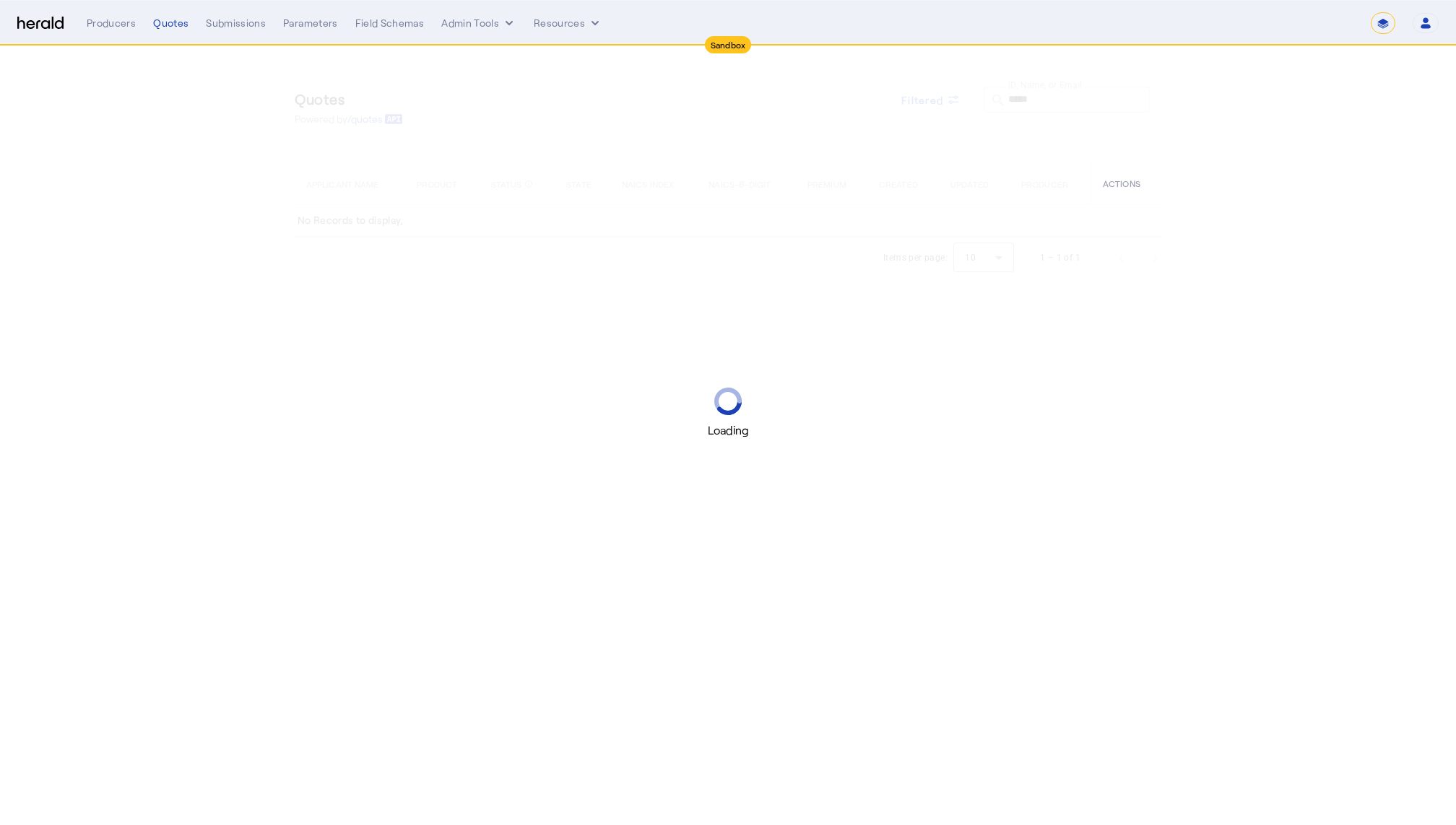
select select "*******"
click at [1058, 97] on div "Loading" at bounding box center [728, 412] width 1456 height 825
select select "pfm_2v8p_herald_api"
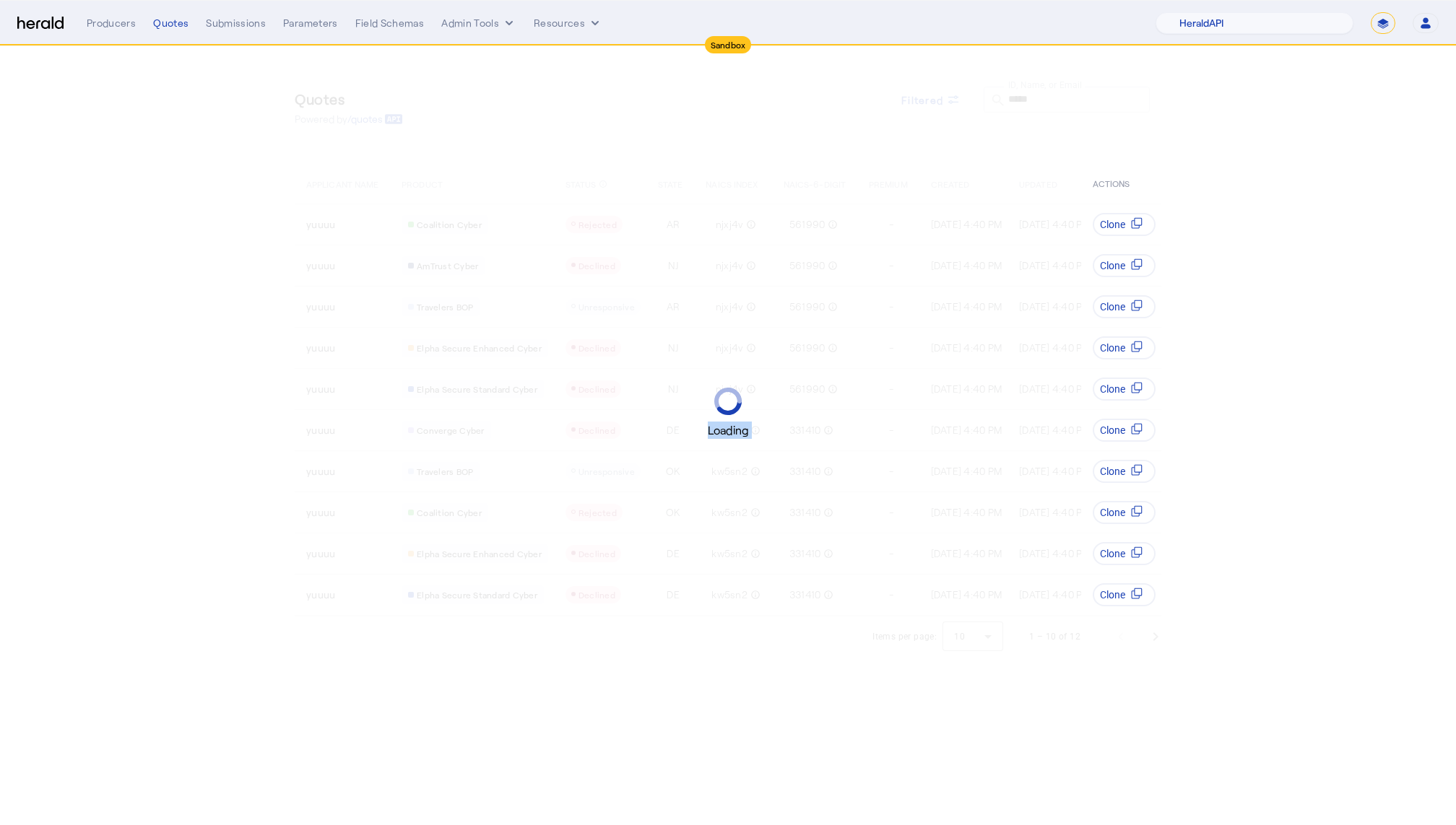
click at [1044, 96] on div "Loading" at bounding box center [728, 412] width 1456 height 825
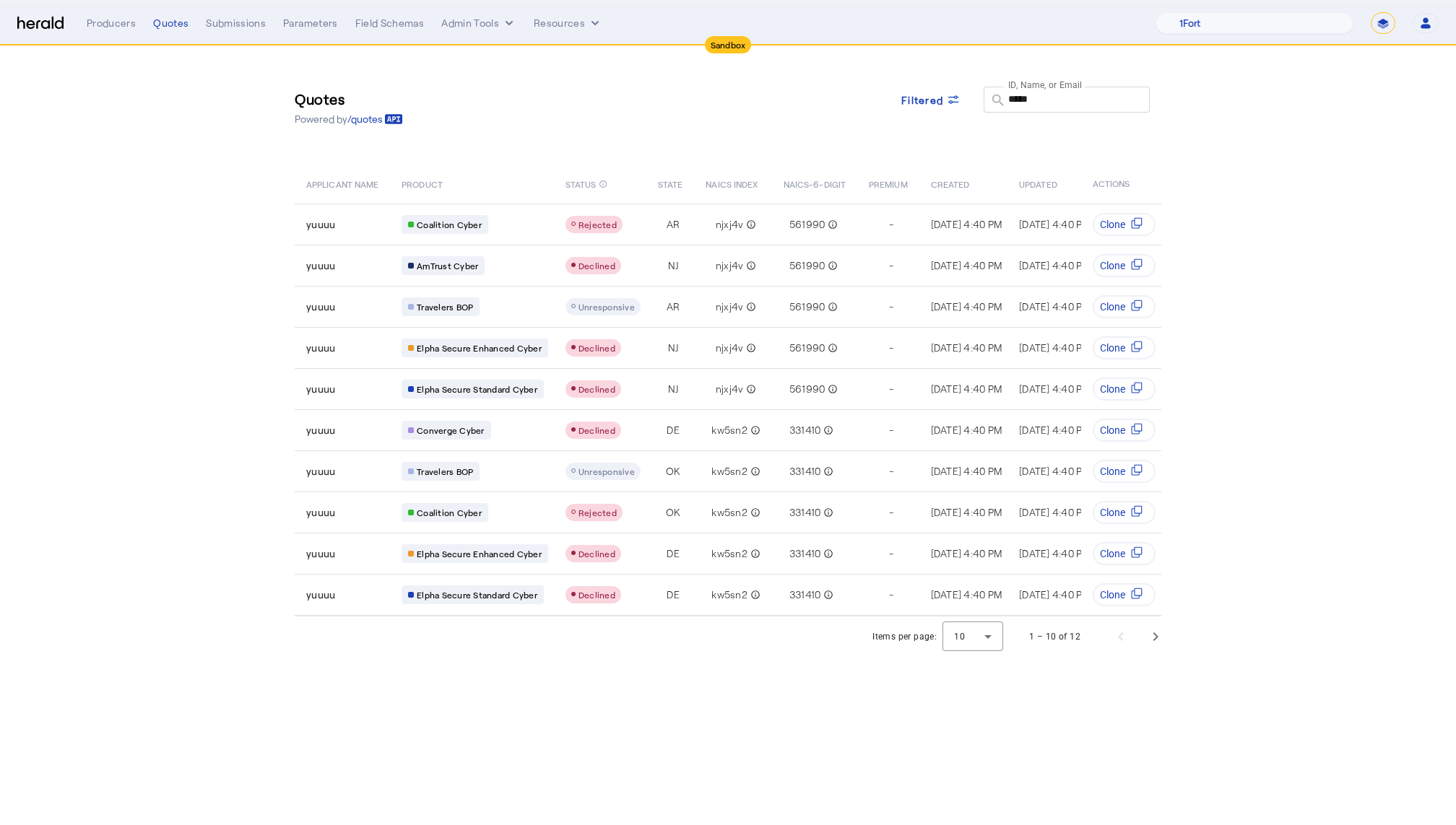
click at [1050, 96] on input "*****" at bounding box center [1074, 99] width 130 height 17
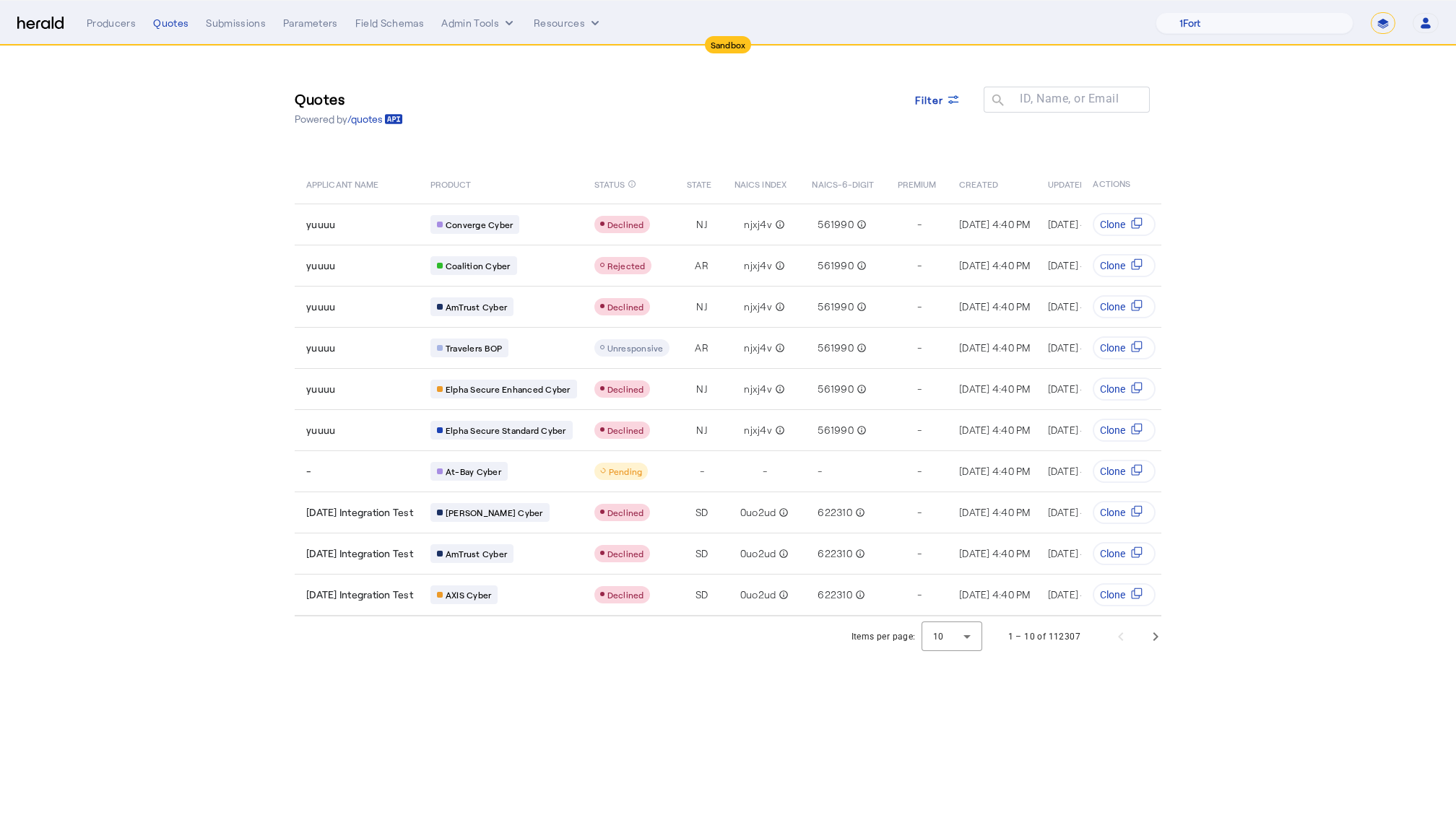
click at [197, 236] on section "Quotes Powered by /quotes Filter ID, Name, or Email search APPLICANT NAME PRODU…" at bounding box center [728, 352] width 1456 height 611
click at [175, 242] on section "Quotes Powered by /quotes Filter ID, Name, or Email search APPLICANT NAME PRODU…" at bounding box center [728, 352] width 1456 height 611
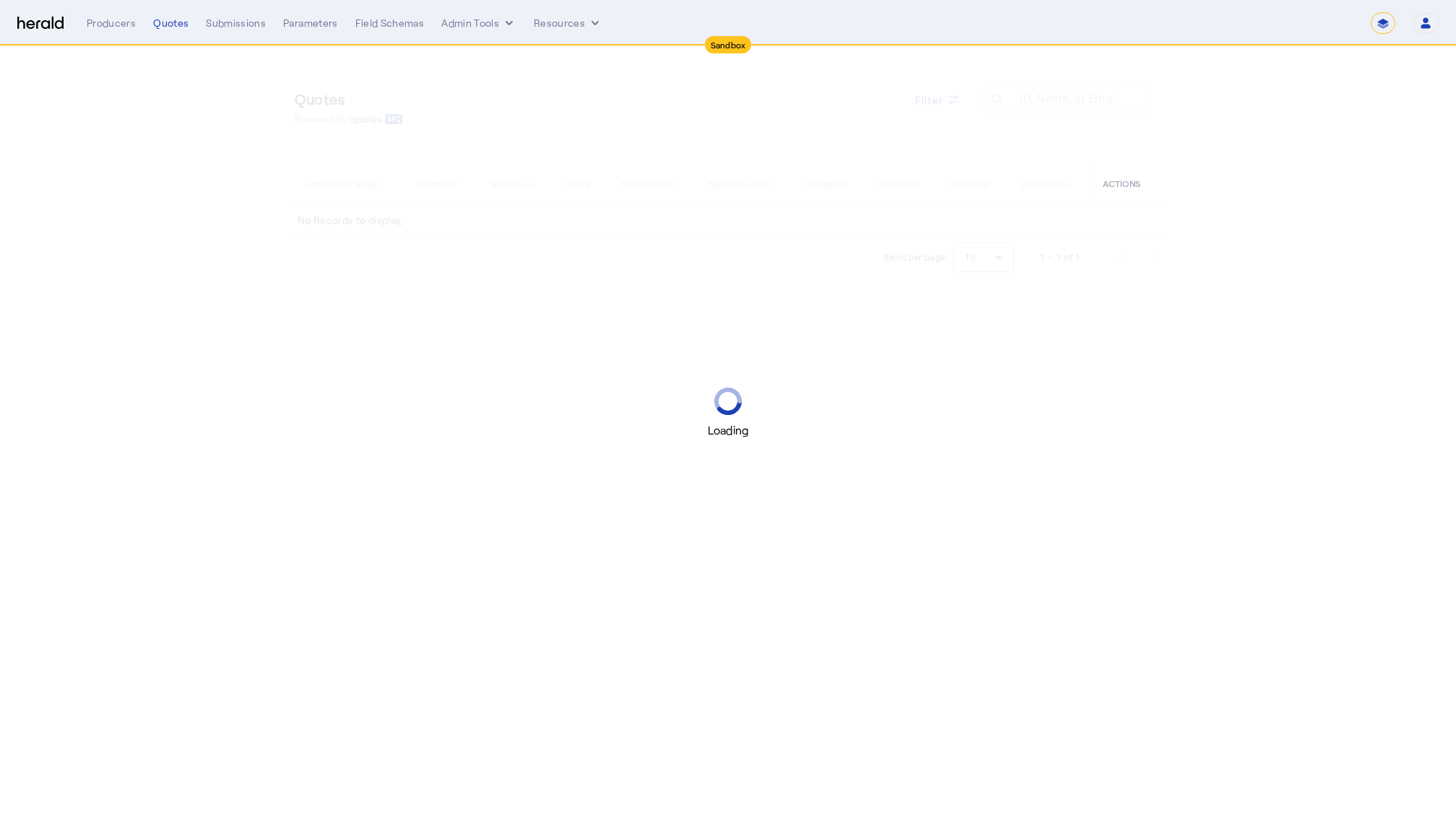
select select "*******"
select select "pfm_2v8p_herald_api"
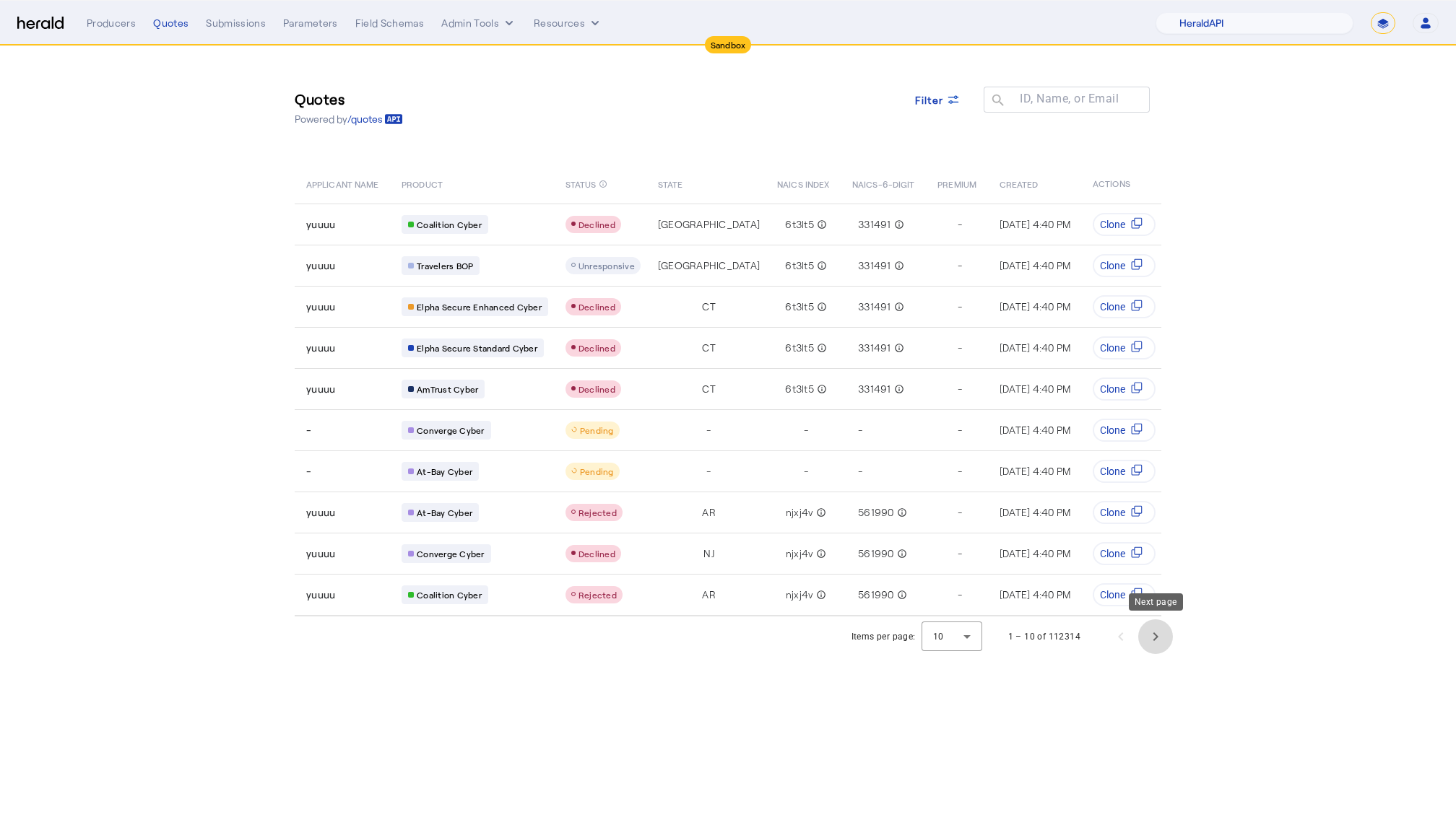
click at [1161, 627] on span "Next page" at bounding box center [1156, 637] width 35 height 35
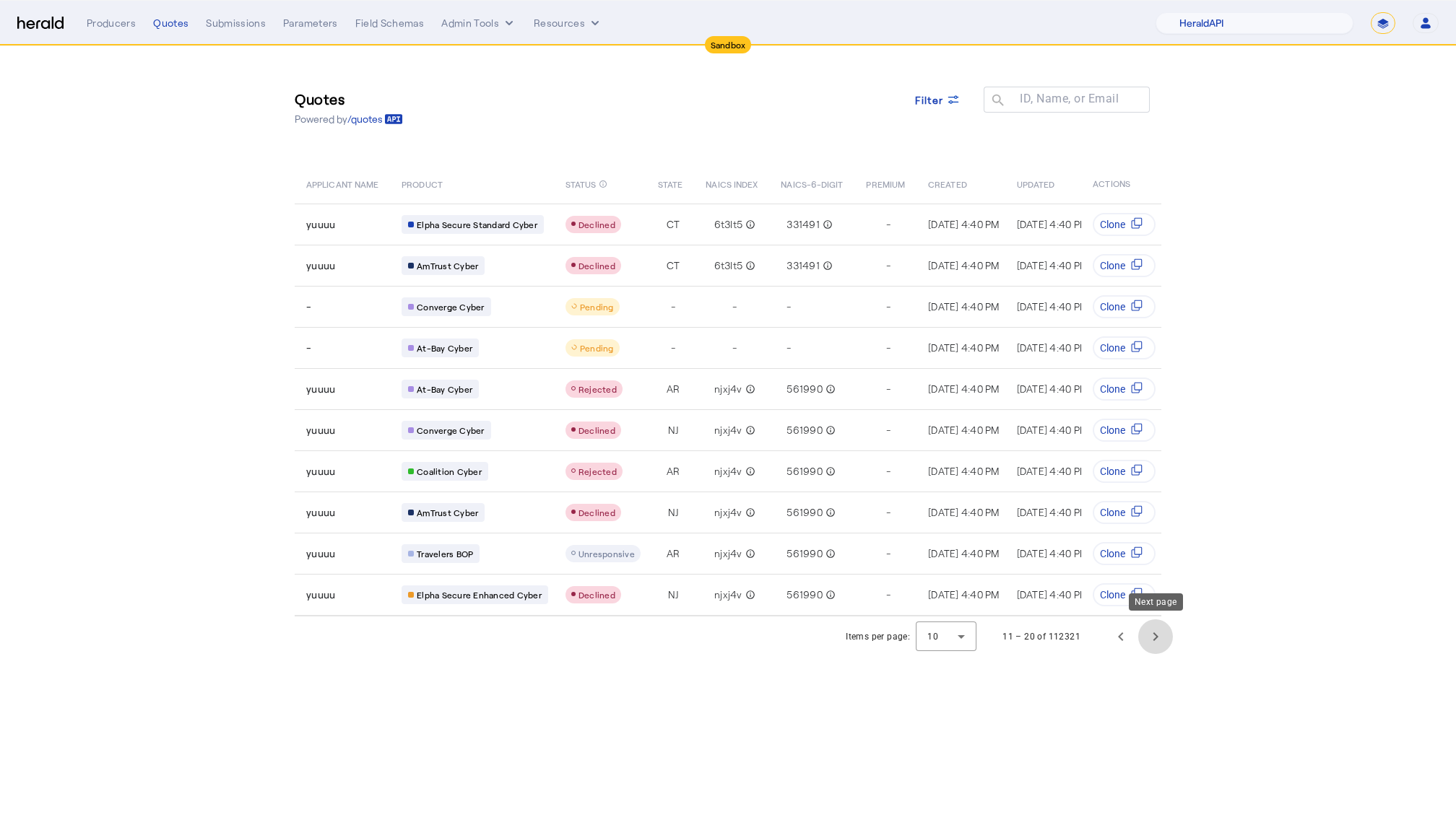
click at [1154, 632] on span "Next page" at bounding box center [1156, 637] width 35 height 35
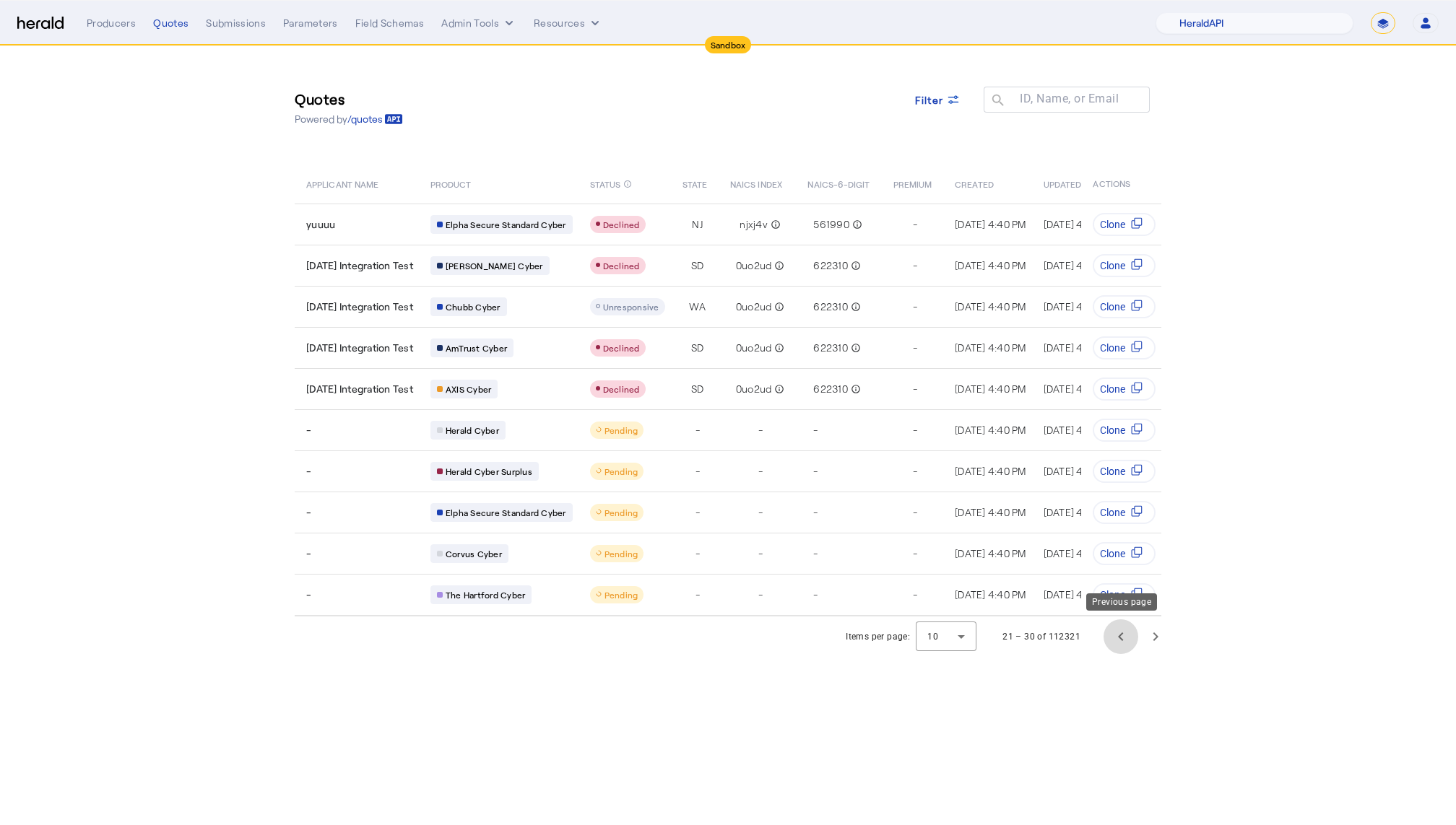
click at [1124, 636] on span "Previous page" at bounding box center [1121, 637] width 35 height 35
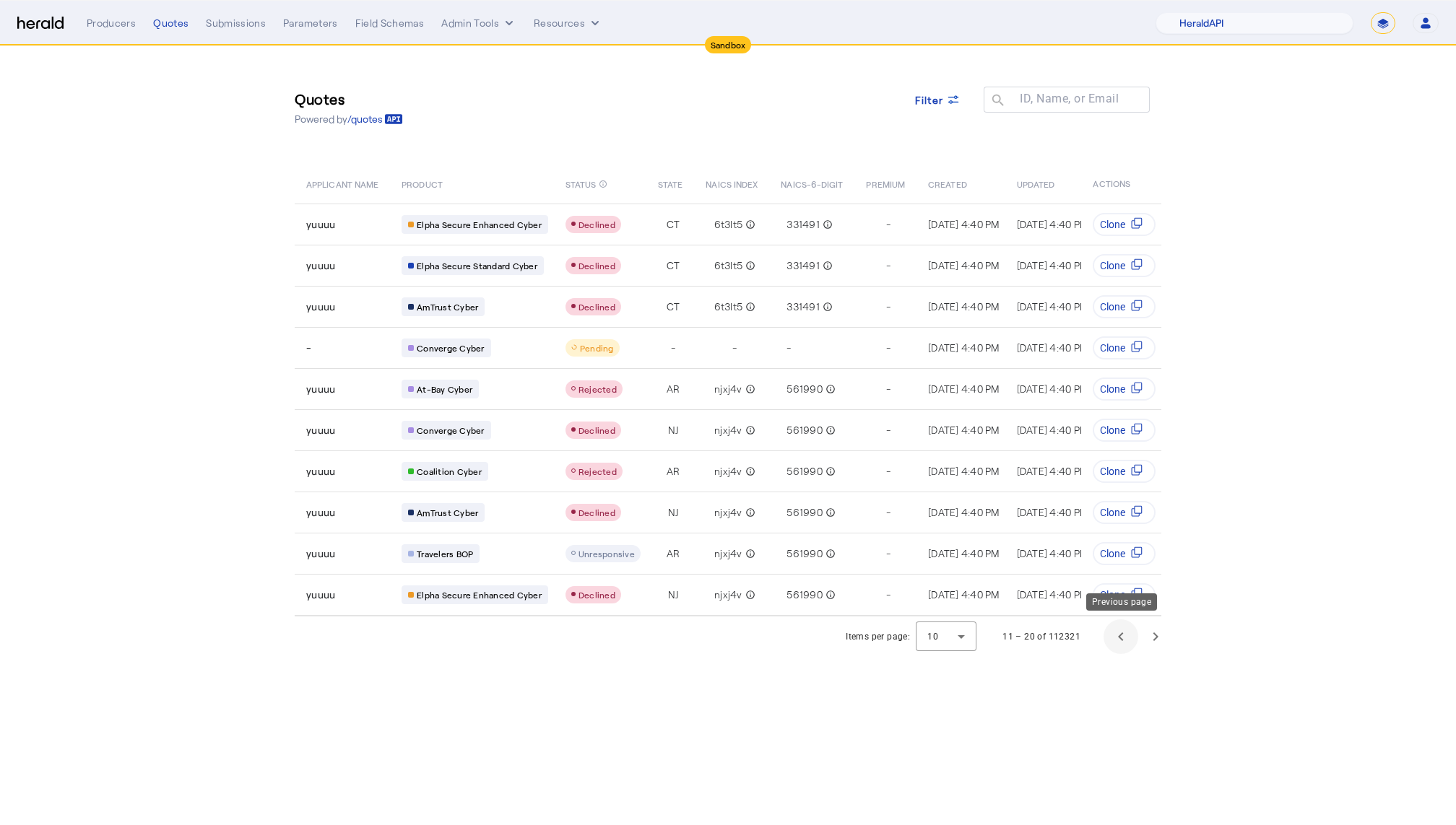
click at [1124, 636] on span "Previous page" at bounding box center [1121, 637] width 35 height 35
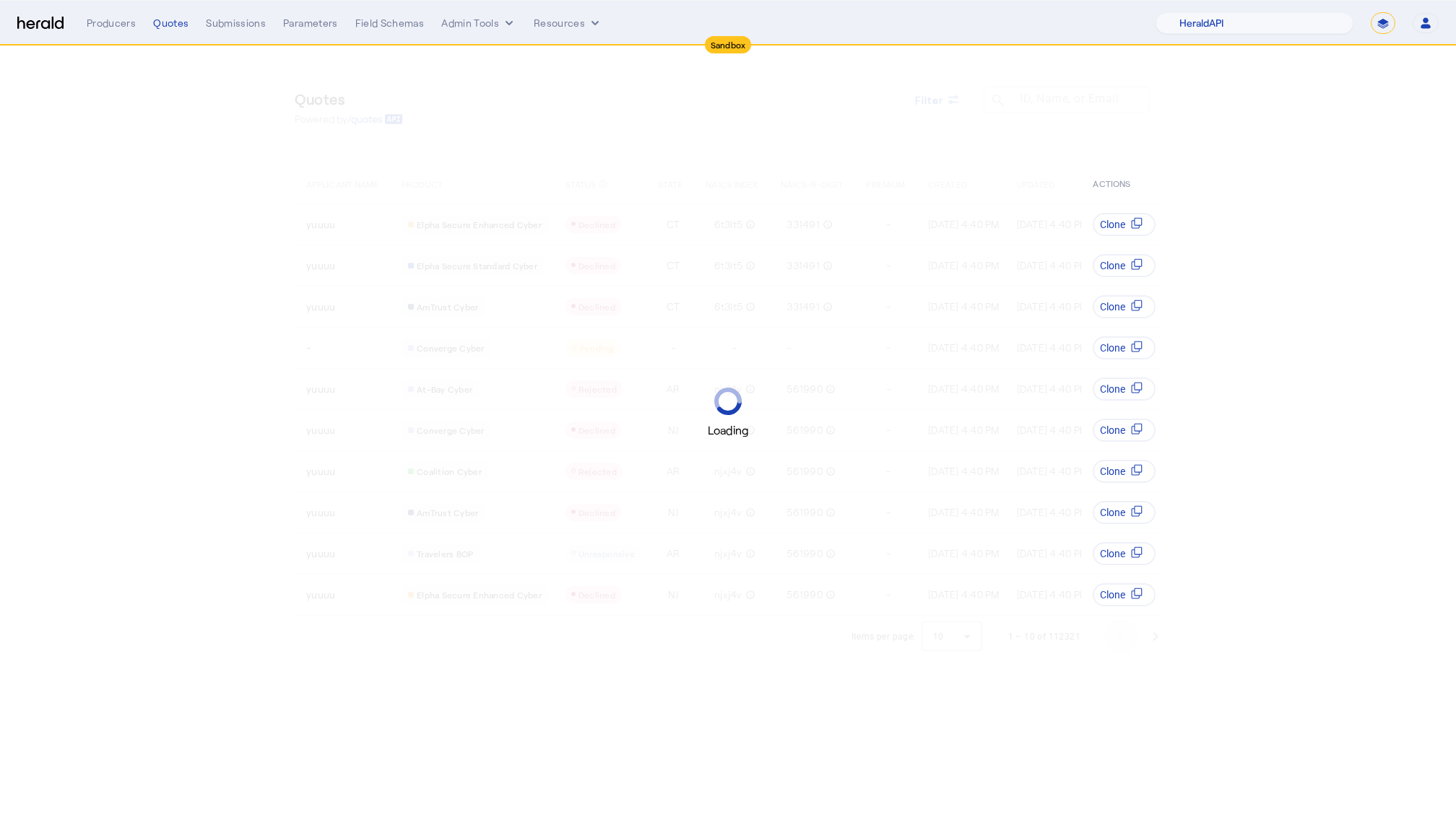
click at [1124, 636] on div "Loading" at bounding box center [728, 412] width 1456 height 825
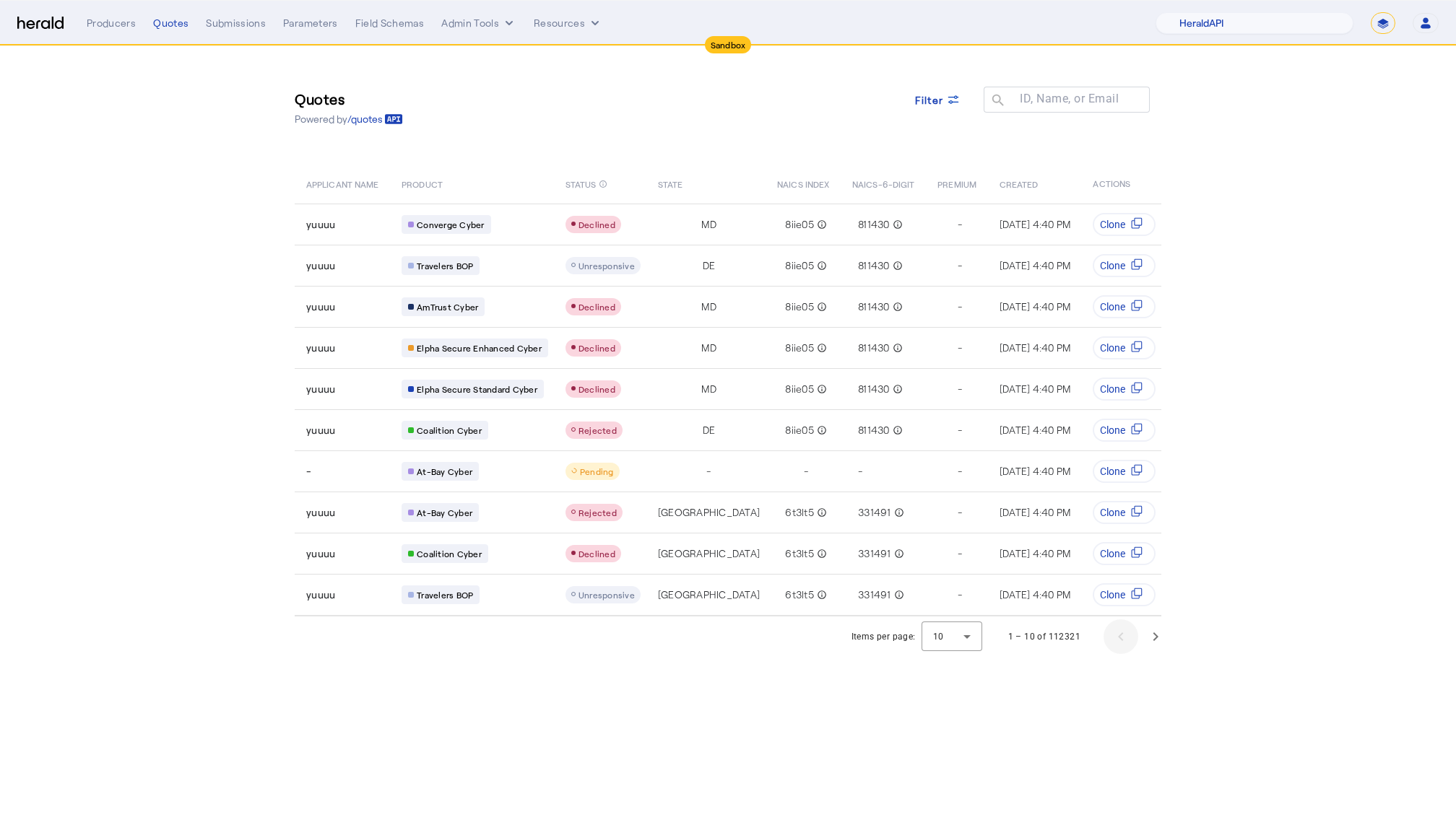
click at [1124, 636] on div "1 – 10 of 112321" at bounding box center [1082, 637] width 182 height 35
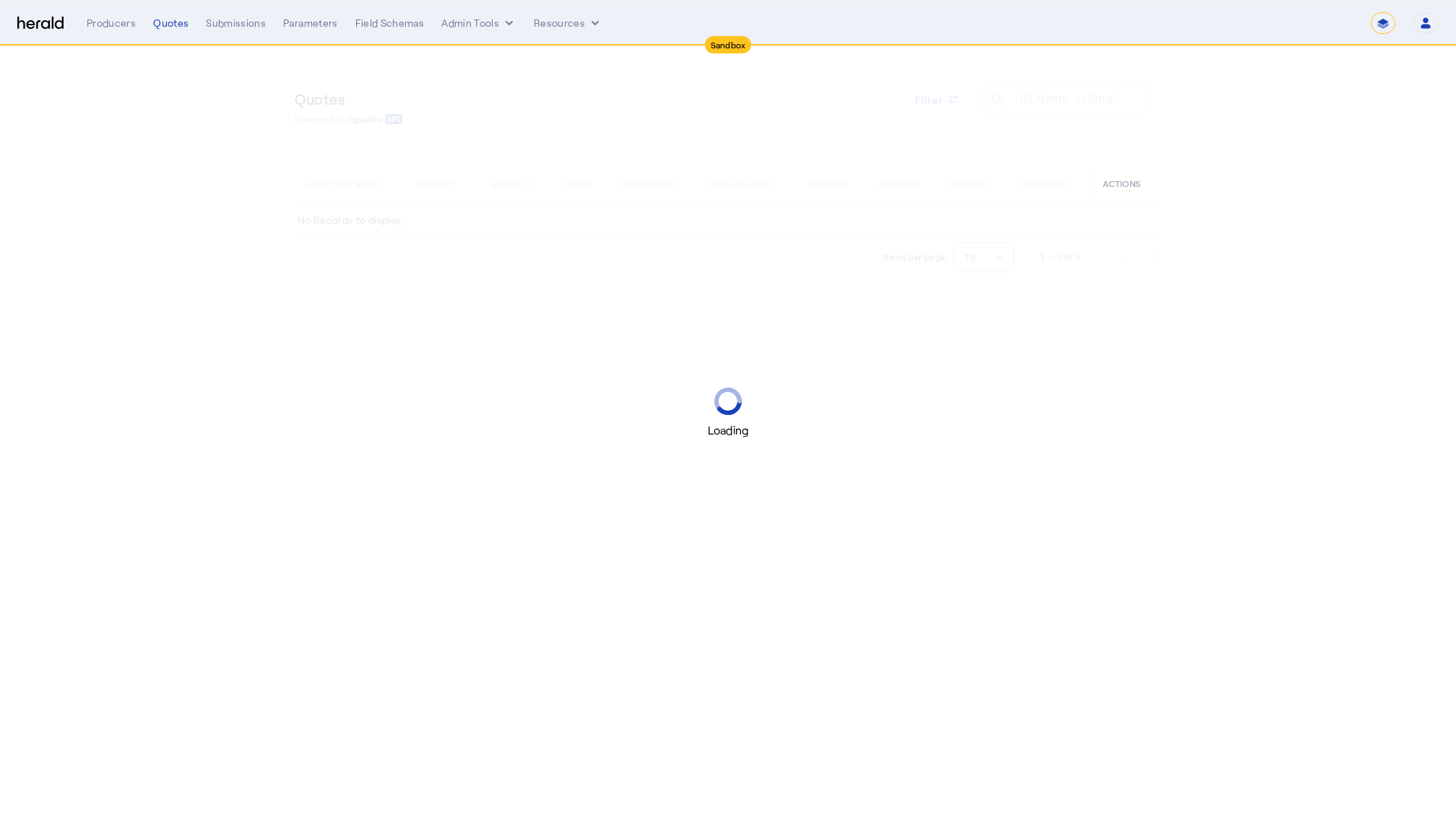
select select "*******"
select select "pfm_2v8p_herald_api"
